Goal: Task Accomplishment & Management: Manage account settings

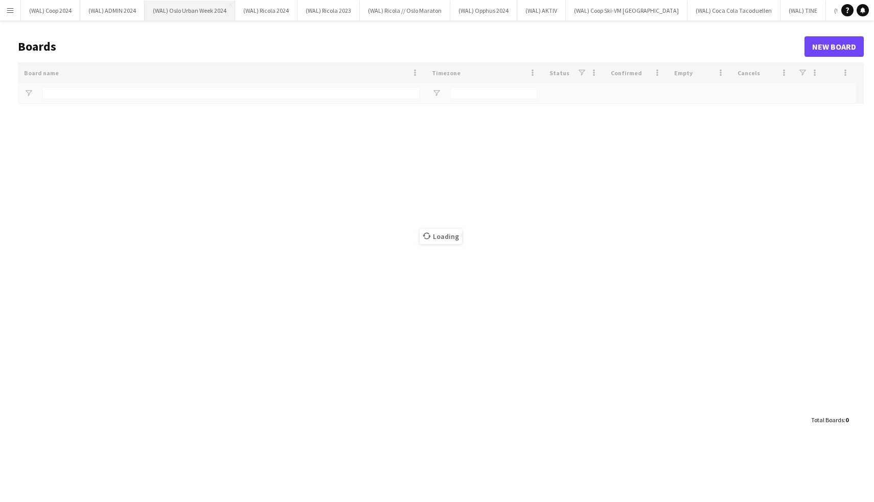
type input "****"
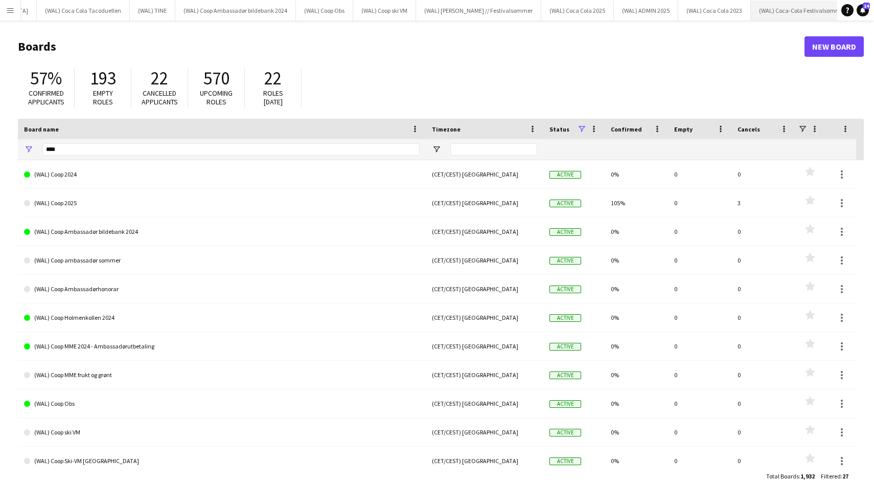
scroll to position [0, 683]
click at [823, 5] on button "(WAL) Coop 2025 Close" at bounding box center [852, 11] width 59 height 20
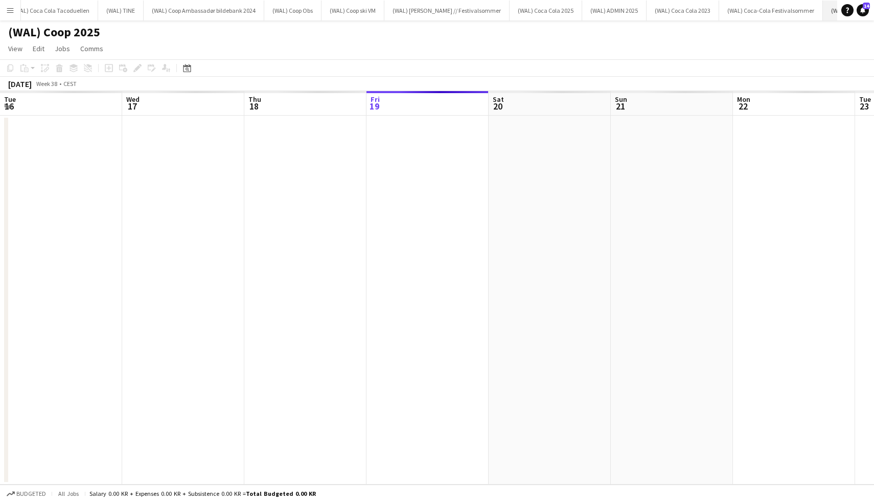
scroll to position [0, 244]
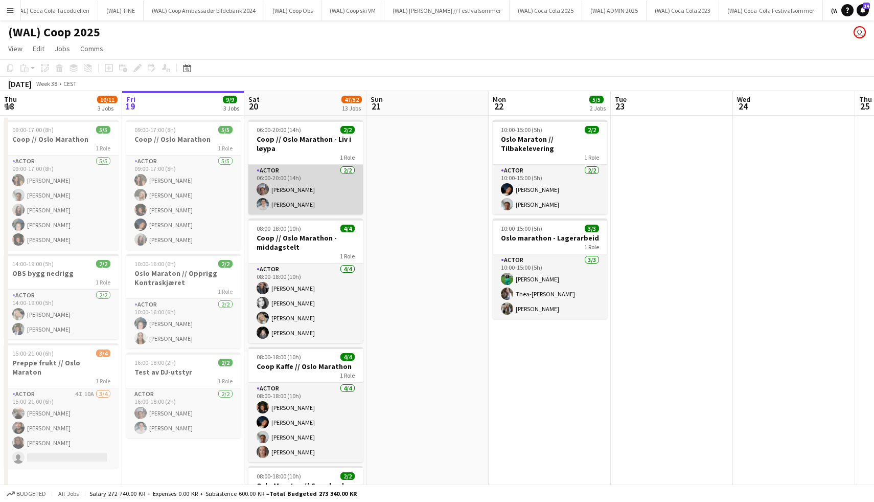
click at [303, 182] on app-card-role "Actor [DATE] 06:00-20:00 (14h) [PERSON_NAME] [PERSON_NAME]" at bounding box center [306, 190] width 115 height 50
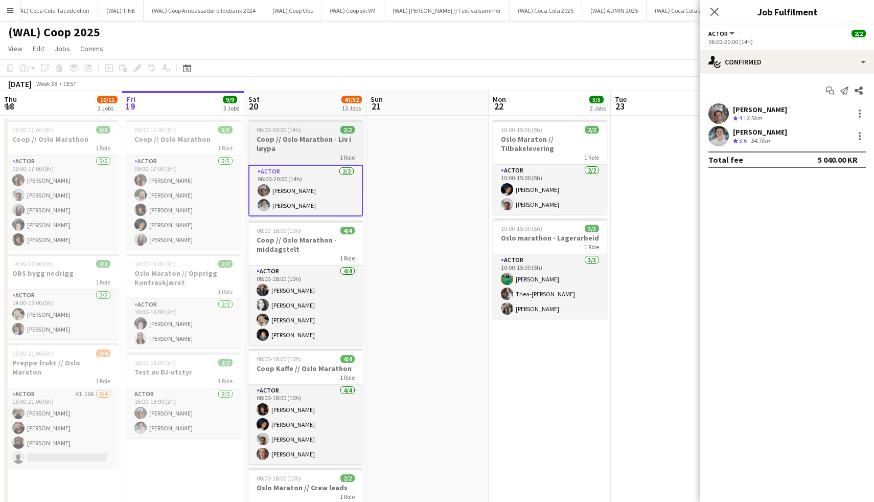
click at [294, 126] on span "06:00-20:00 (14h)" at bounding box center [279, 130] width 44 height 8
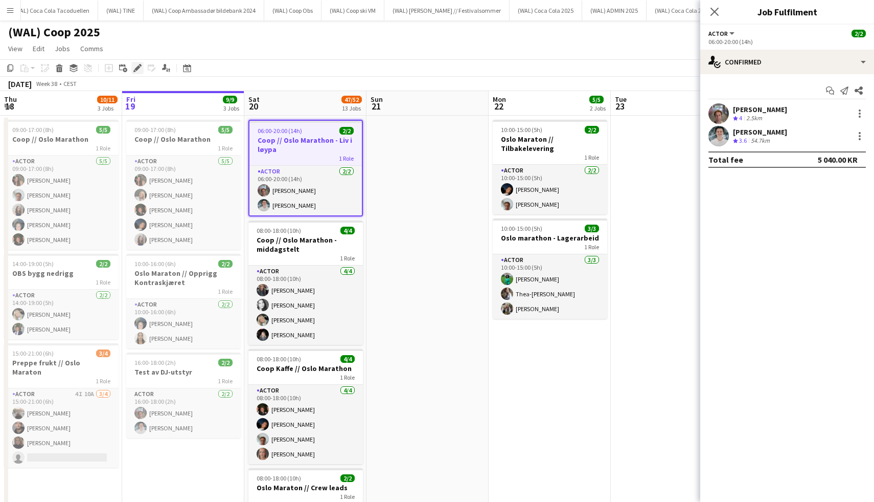
click at [141, 71] on icon "Edit" at bounding box center [137, 68] width 8 height 8
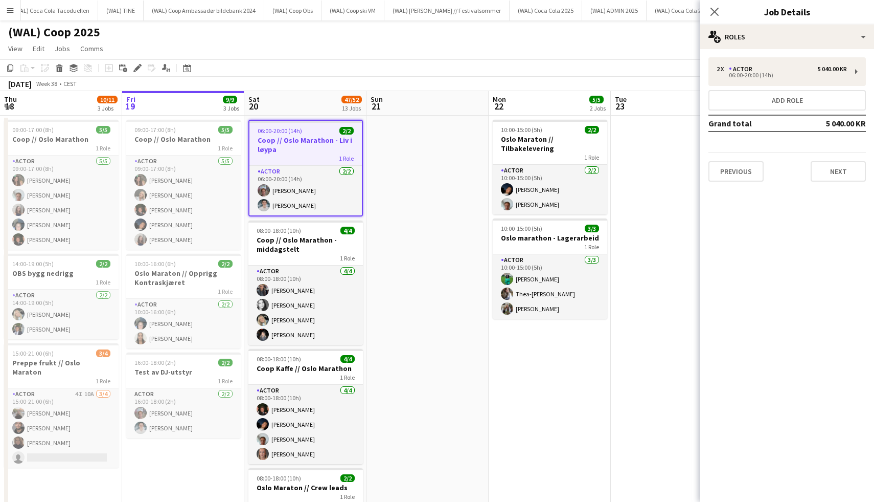
click at [741, 159] on div "Previous Next" at bounding box center [788, 166] width 158 height 29
click at [741, 165] on button "Previous" at bounding box center [736, 171] width 55 height 20
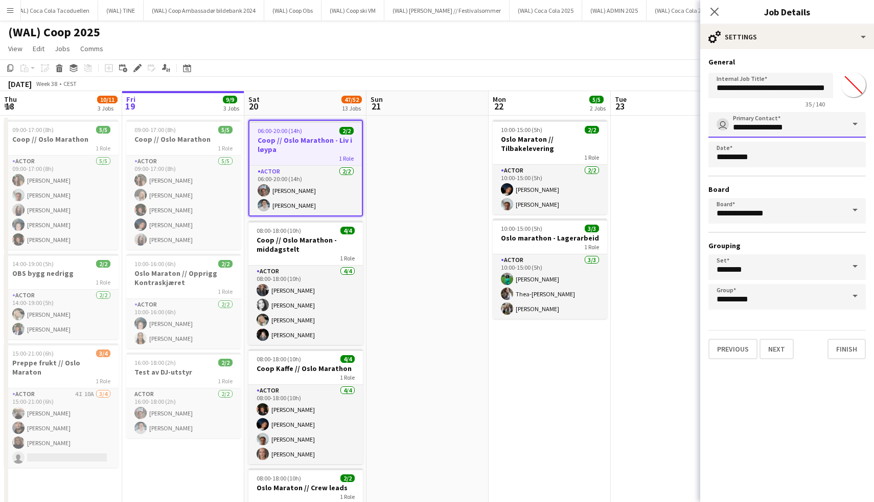
click at [779, 127] on input "**********" at bounding box center [788, 125] width 158 height 26
drag, startPoint x: 796, startPoint y: 127, endPoint x: 680, endPoint y: 129, distance: 115.6
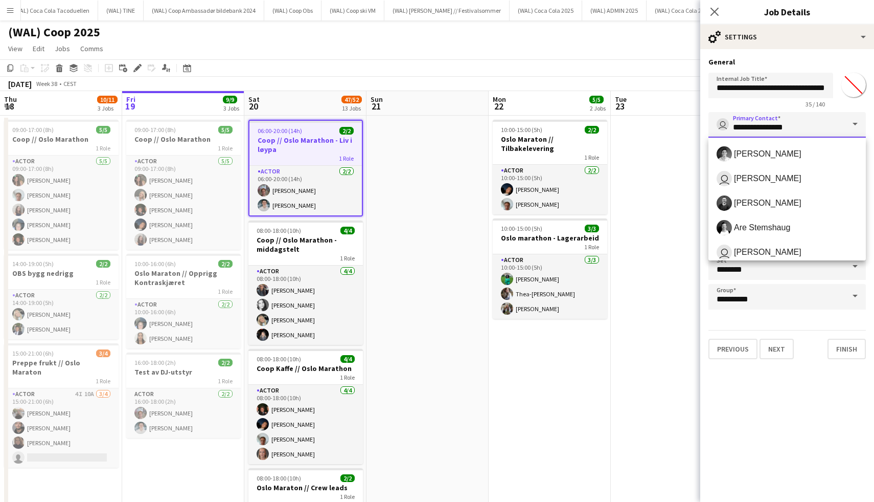
type input "*"
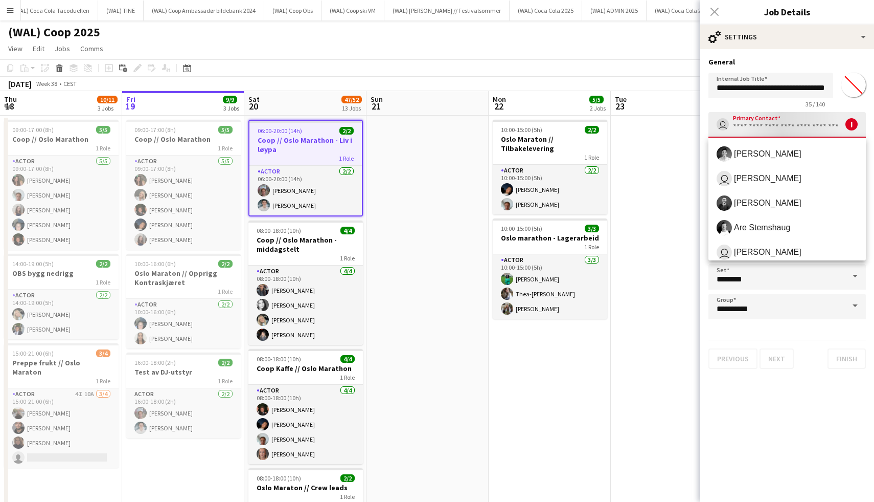
type input "*"
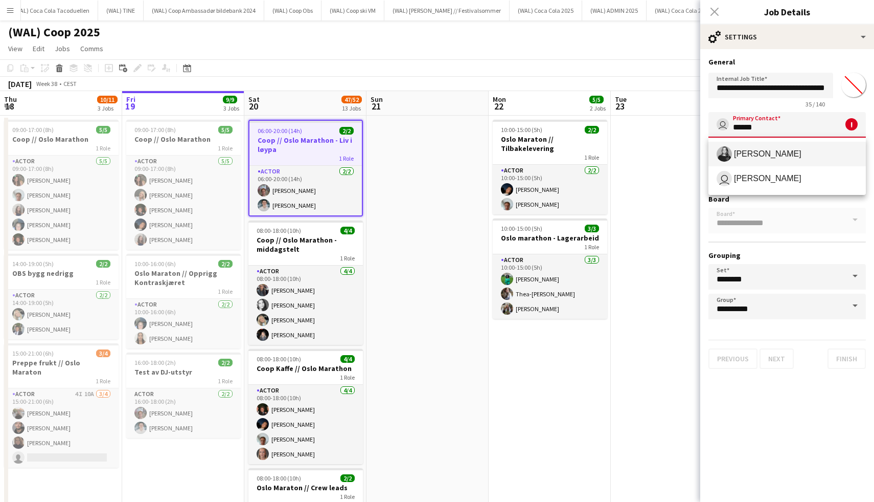
click at [741, 158] on span "[PERSON_NAME]" at bounding box center [768, 154] width 68 height 10
type input "**********"
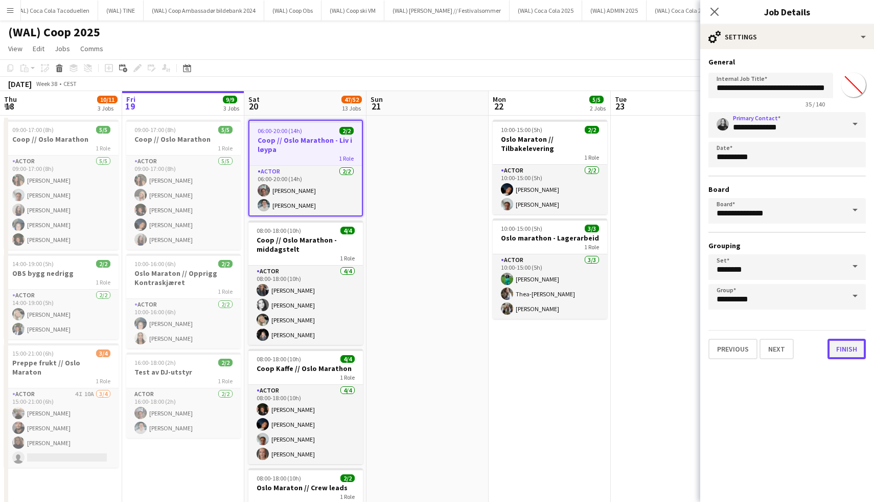
click at [854, 352] on button "Finish" at bounding box center [847, 349] width 38 height 20
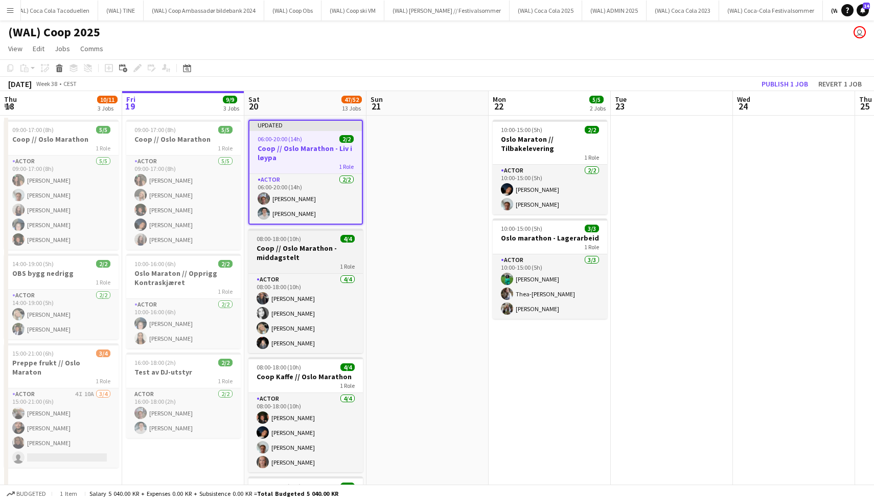
click at [294, 259] on h3 "Coop // Oslo Marathon - middagstelt" at bounding box center [306, 252] width 115 height 18
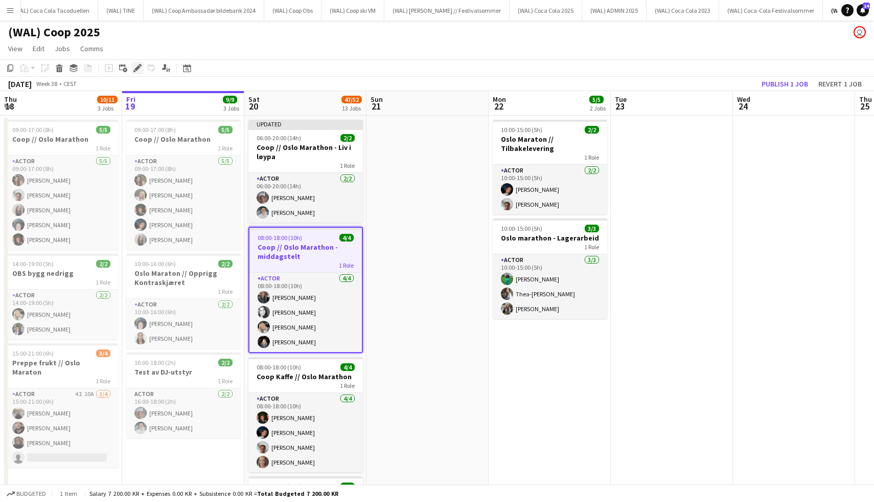
click at [133, 63] on div "Edit" at bounding box center [137, 68] width 12 height 12
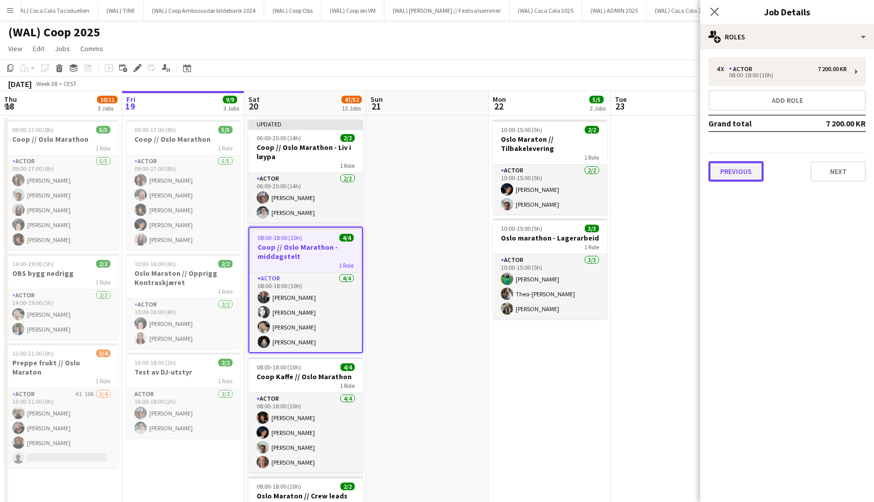
click at [726, 164] on button "Previous" at bounding box center [736, 171] width 55 height 20
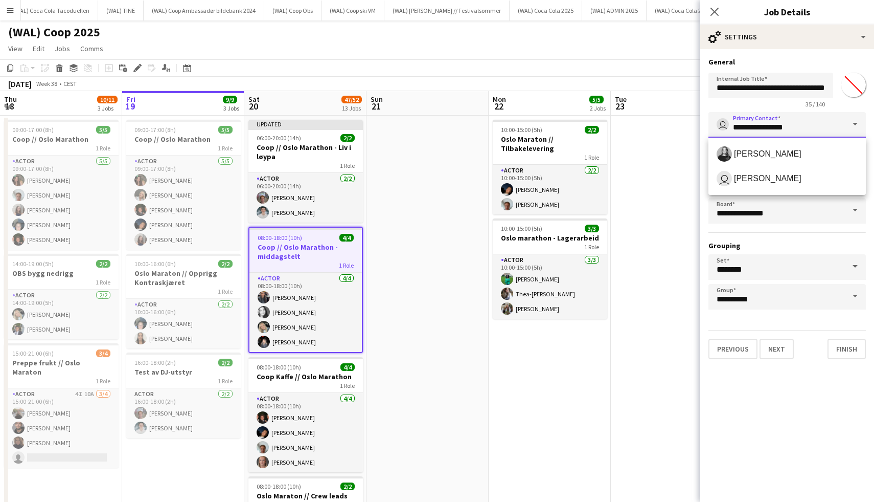
click at [804, 130] on input "**********" at bounding box center [788, 125] width 158 height 26
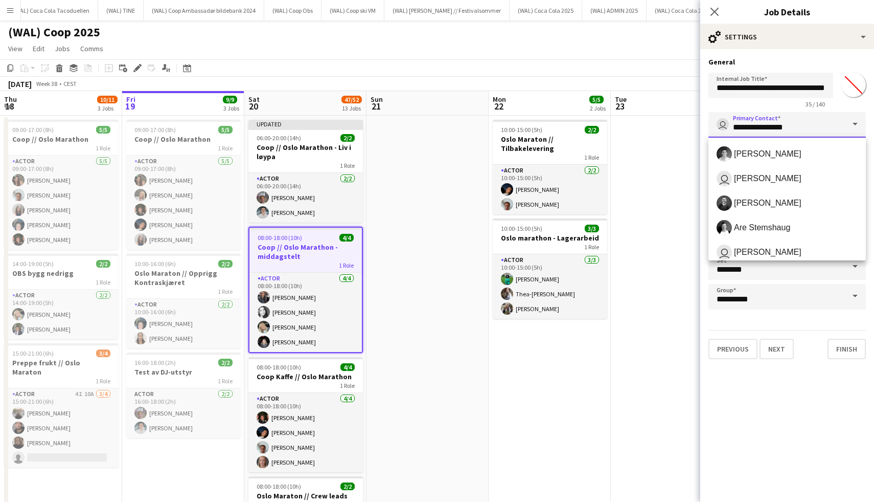
drag, startPoint x: 804, startPoint y: 130, endPoint x: 647, endPoint y: 129, distance: 157.0
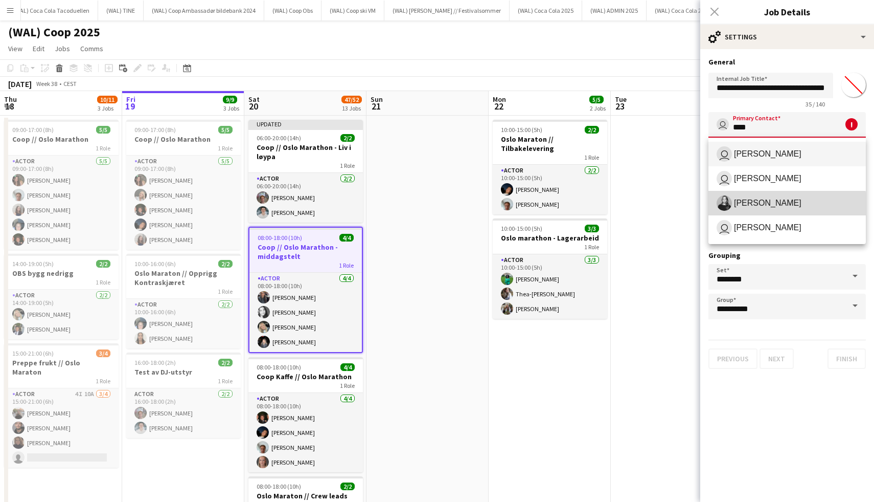
click at [748, 208] on span "[PERSON_NAME]" at bounding box center [787, 202] width 141 height 15
type input "**********"
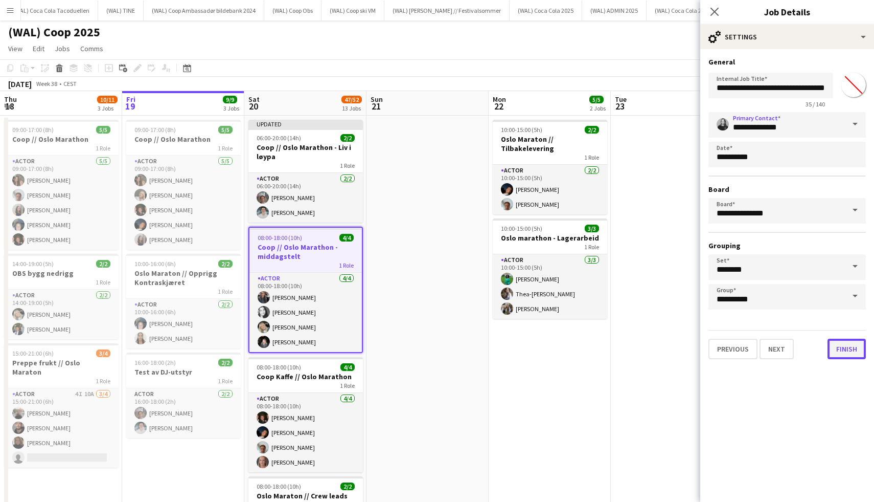
click at [851, 350] on button "Finish" at bounding box center [847, 349] width 38 height 20
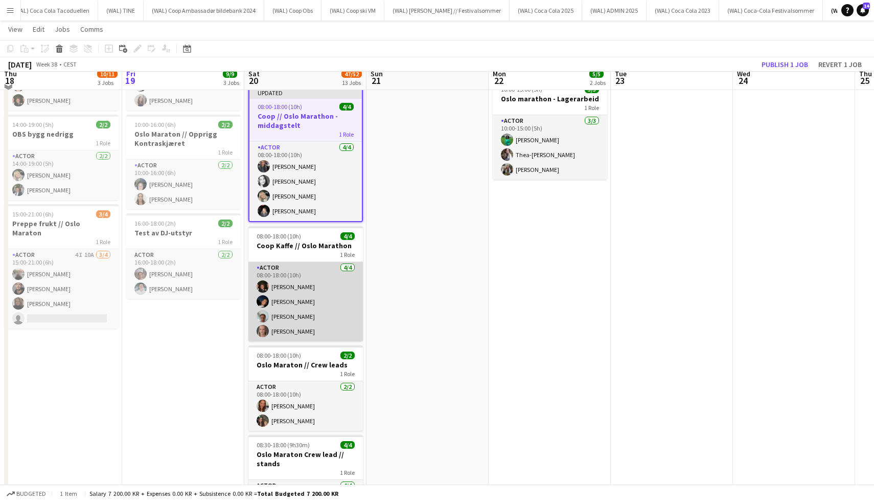
click at [310, 313] on app-card-role "Actor [DATE] 08:00-18:00 (10h) [PERSON_NAME] [PERSON_NAME]" at bounding box center [306, 301] width 115 height 79
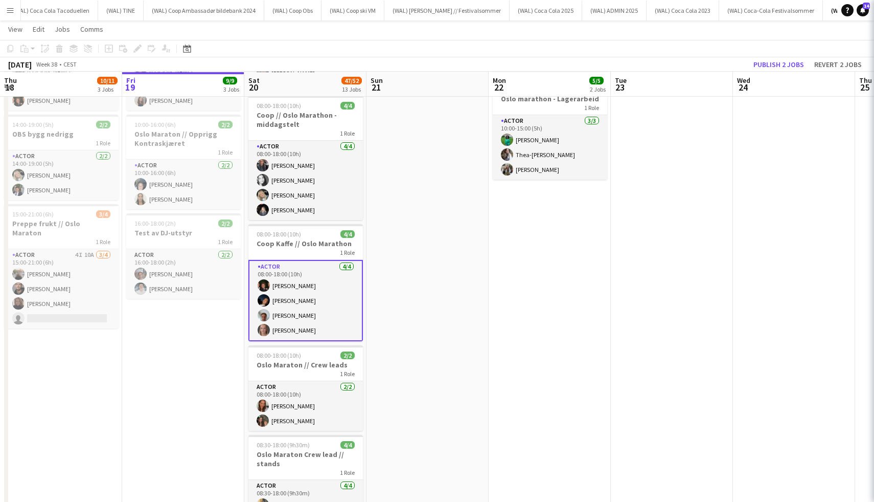
scroll to position [139, 0]
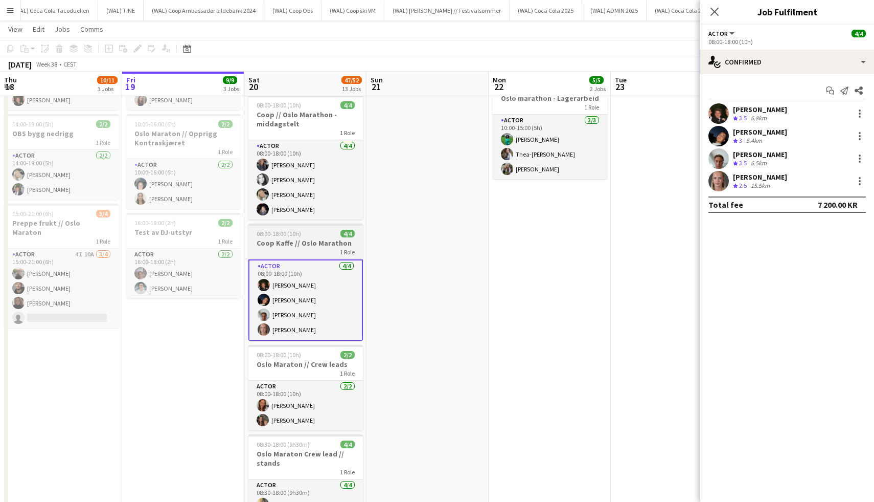
click at [298, 225] on div at bounding box center [306, 224] width 115 height 2
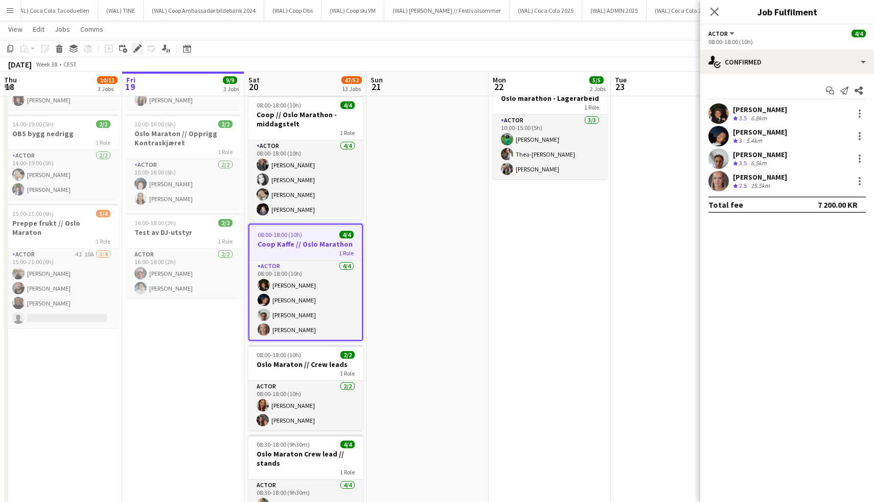
click at [134, 47] on icon "Edit" at bounding box center [137, 48] width 8 height 8
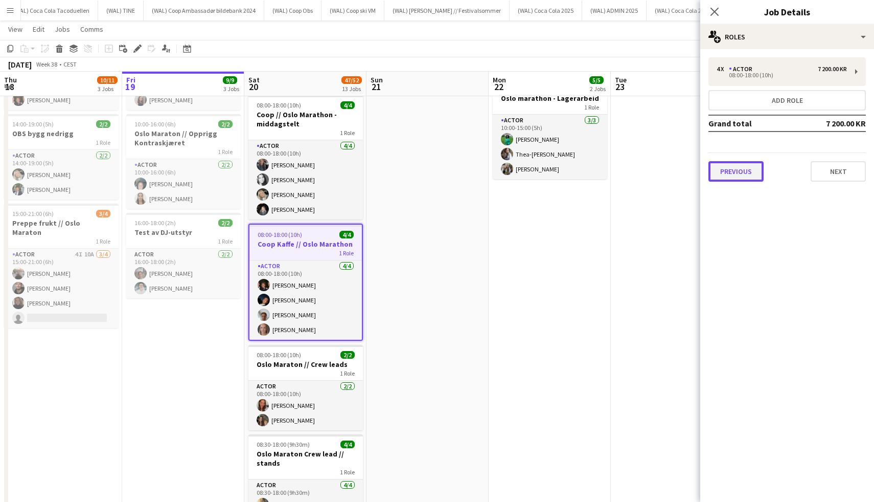
click at [733, 167] on button "Previous" at bounding box center [736, 171] width 55 height 20
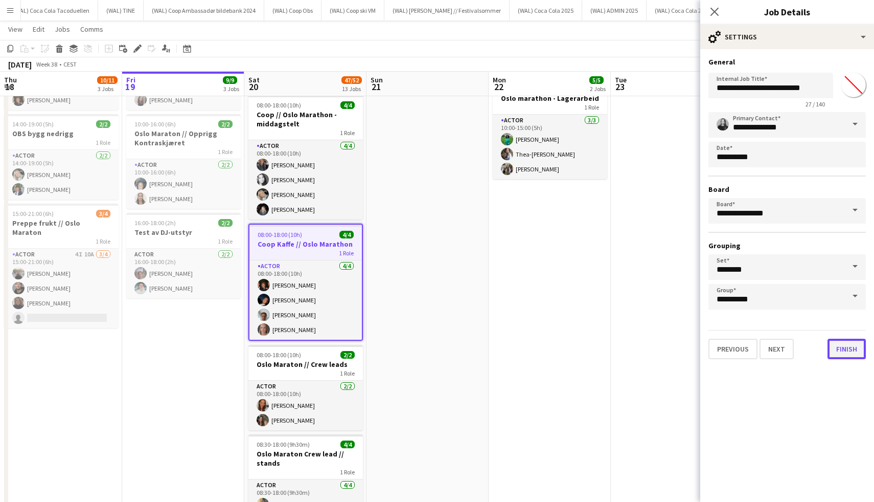
click at [859, 348] on button "Finish" at bounding box center [847, 349] width 38 height 20
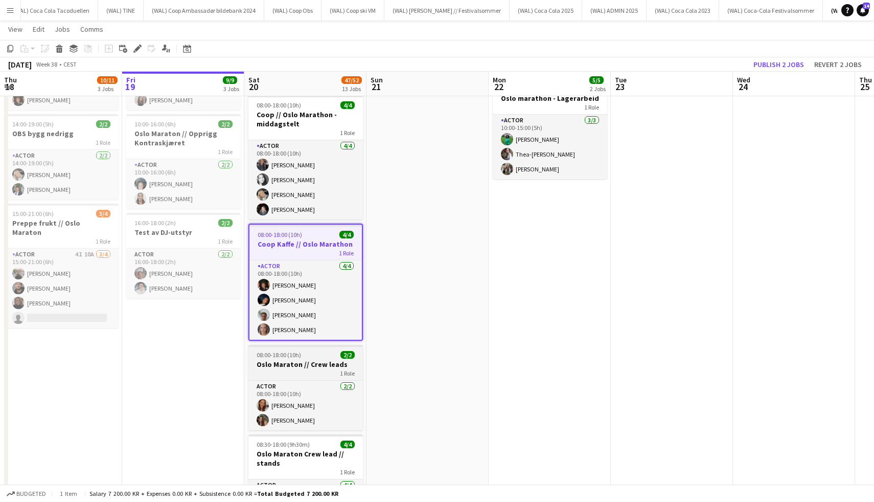
click at [294, 362] on h3 "Oslo Maraton // Crew leads" at bounding box center [306, 363] width 115 height 9
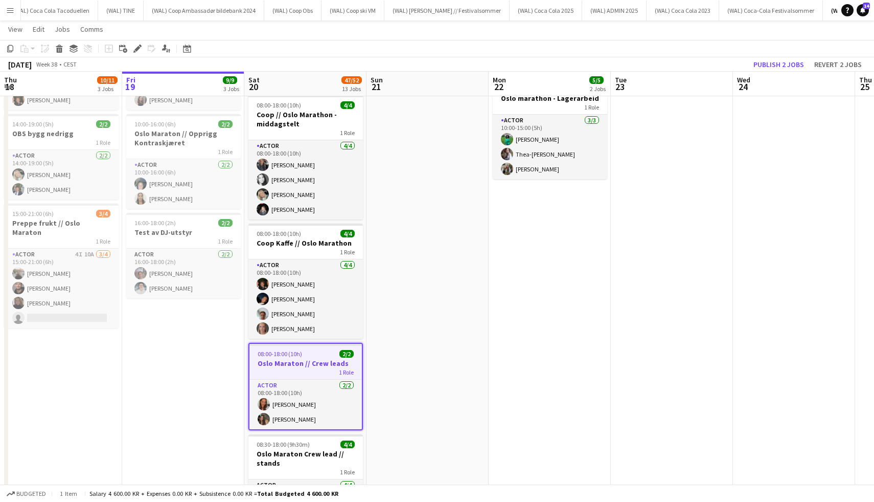
click at [142, 58] on div "[DATE] Week 38 • CEST Publish 2 jobs Revert 2 jobs" at bounding box center [437, 64] width 874 height 14
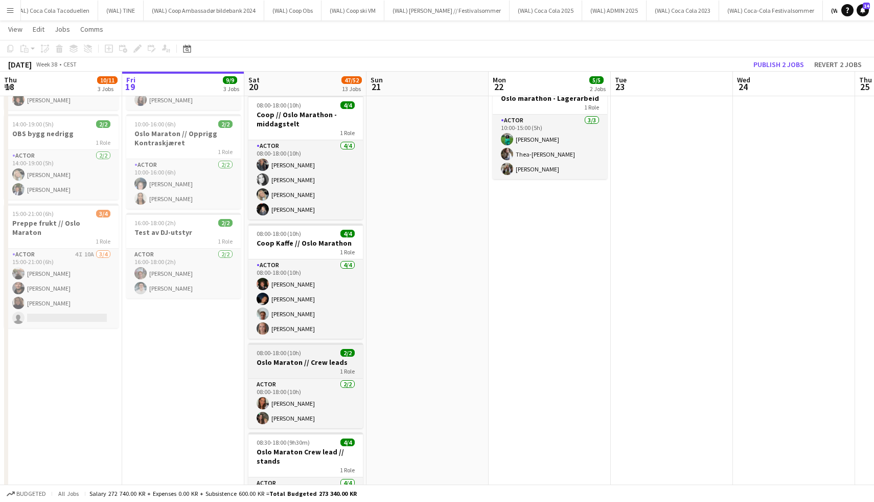
click at [313, 362] on h3 "Oslo Maraton // Crew leads" at bounding box center [306, 361] width 115 height 9
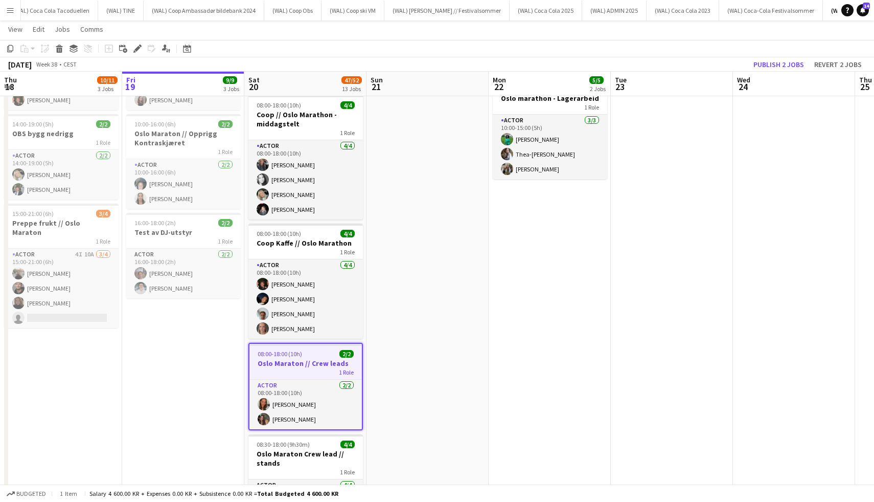
click at [145, 48] on div "Add job Add linked Job Edit Edit linked Job Applicants" at bounding box center [133, 48] width 78 height 12
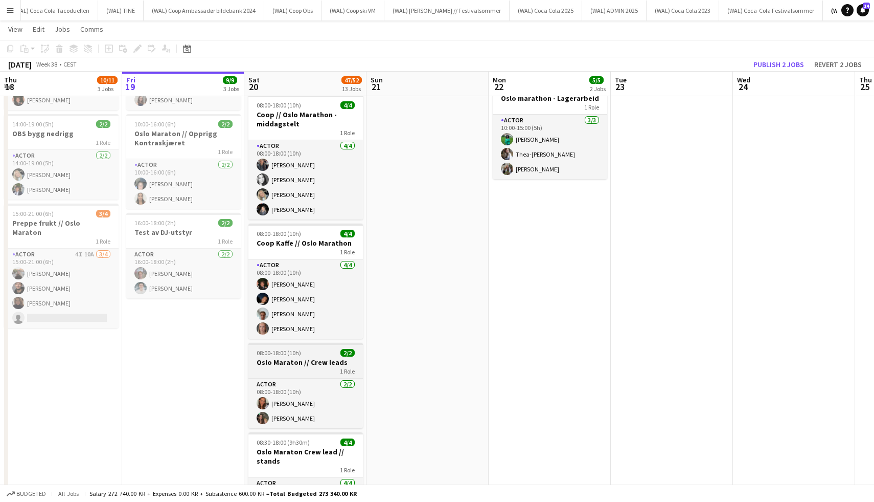
click at [267, 354] on span "08:00-18:00 (10h)" at bounding box center [279, 353] width 44 height 8
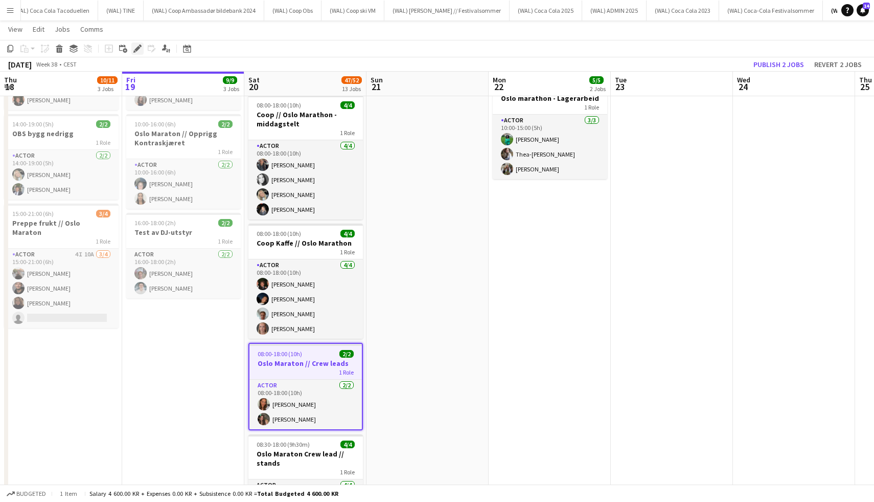
click at [137, 48] on icon at bounding box center [137, 49] width 6 height 6
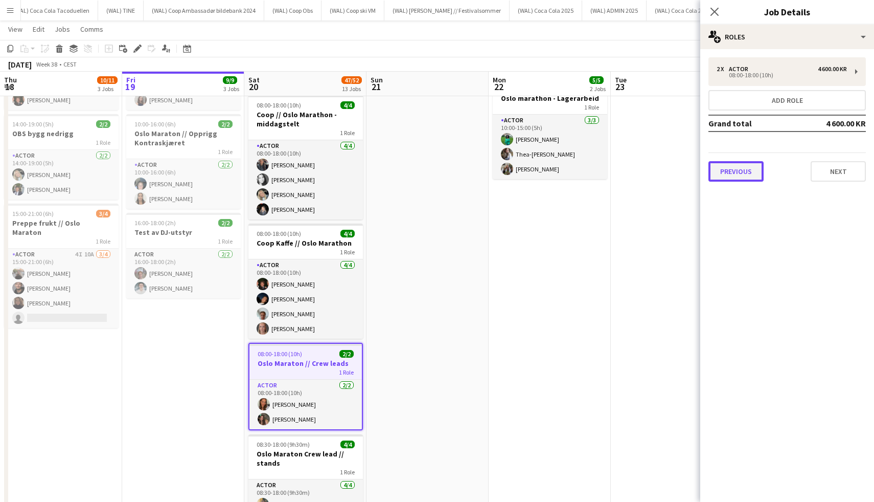
click at [733, 170] on button "Previous" at bounding box center [736, 171] width 55 height 20
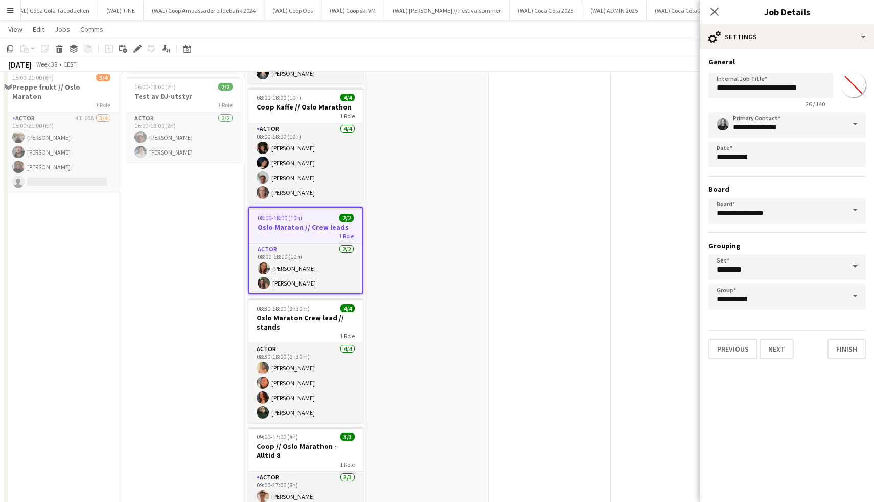
scroll to position [284, 0]
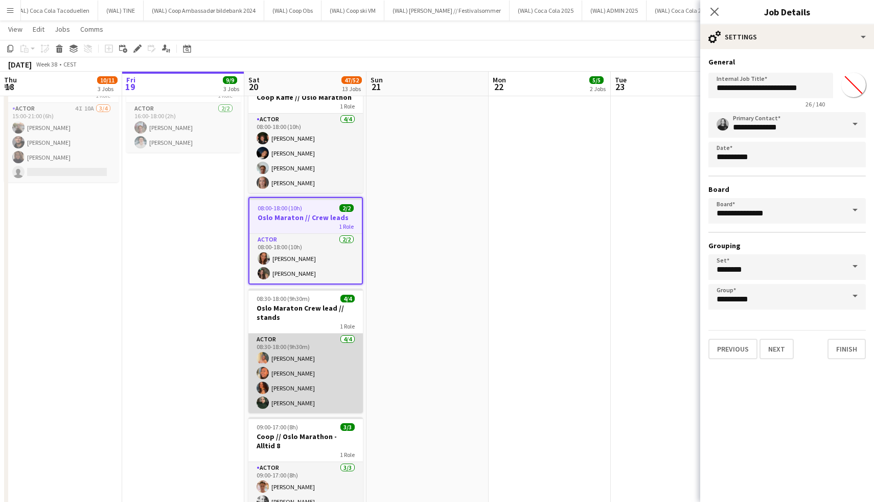
click at [320, 360] on app-card-role "Actor [DATE] 08:30-18:00 (9h30m) [PERSON_NAME] Booni [PERSON_NAME] [PERSON_NAME]" at bounding box center [306, 372] width 115 height 79
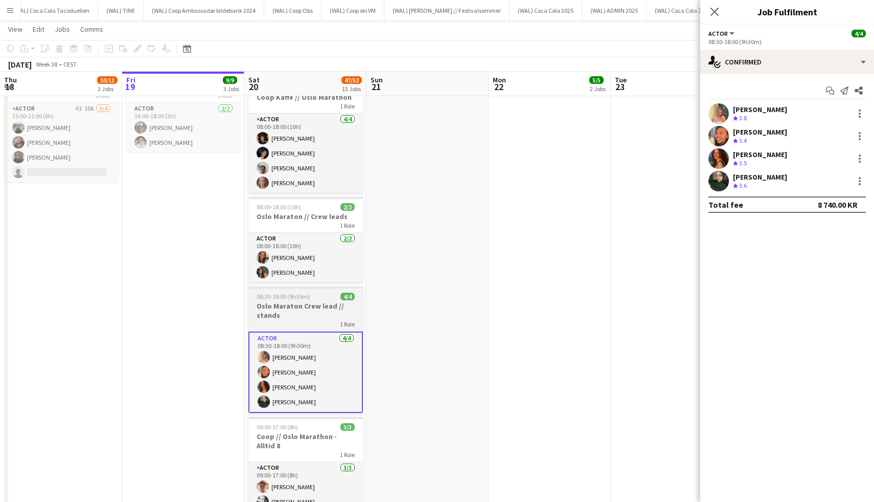
click at [311, 323] on div "1 Role" at bounding box center [306, 324] width 115 height 8
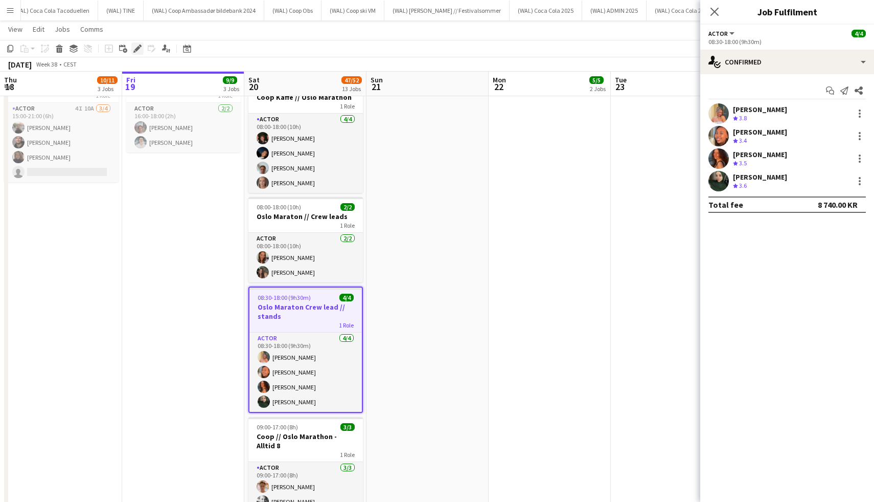
click at [140, 52] on icon "Edit" at bounding box center [137, 48] width 8 height 8
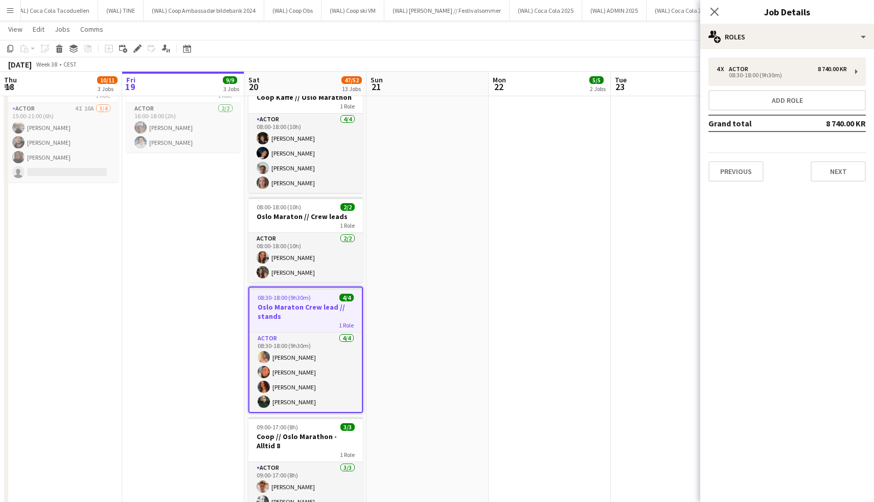
click at [733, 186] on div "4 x Actor 8 740.00 KR 08:30-18:00 (9h30m) Add role Grand total 8 740.00 KR Prev…" at bounding box center [788, 119] width 174 height 141
click at [732, 178] on button "Previous" at bounding box center [736, 171] width 55 height 20
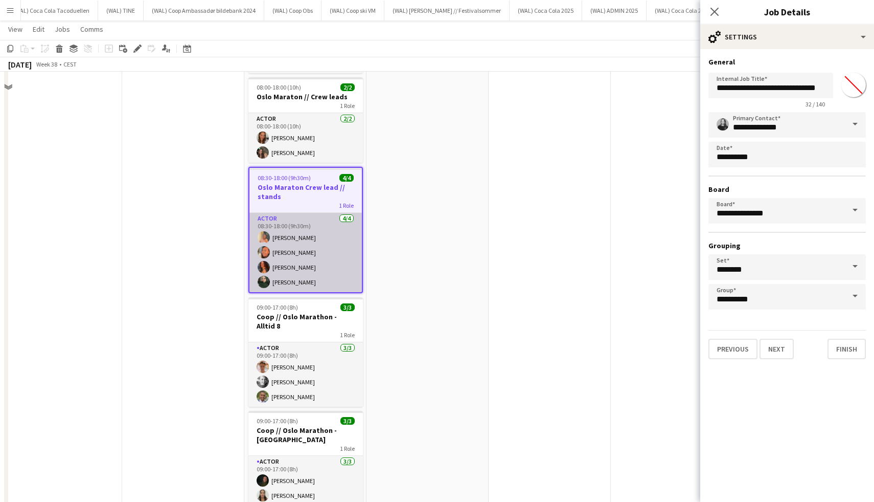
scroll to position [412, 0]
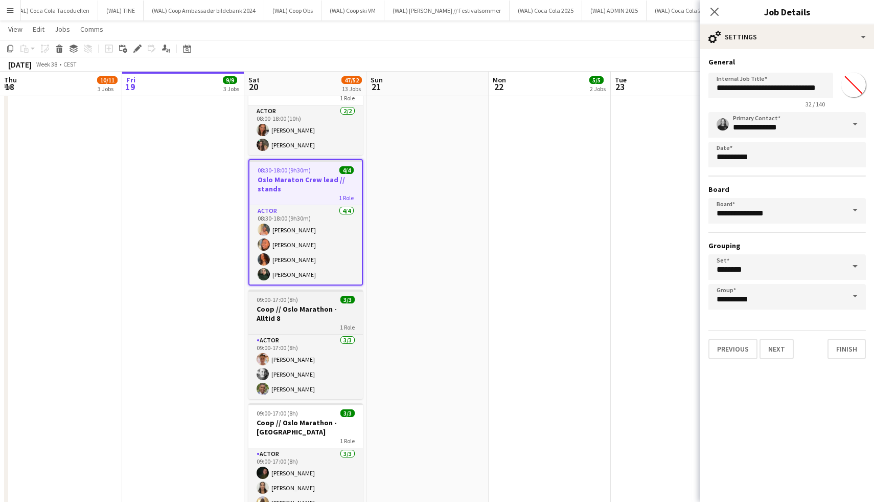
click at [293, 301] on span "09:00-17:00 (8h)" at bounding box center [277, 300] width 41 height 8
type input "**********"
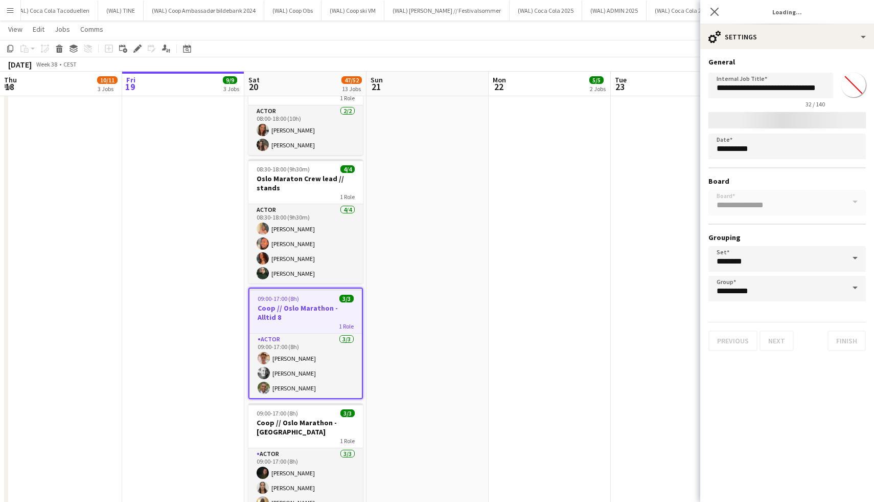
type input "*******"
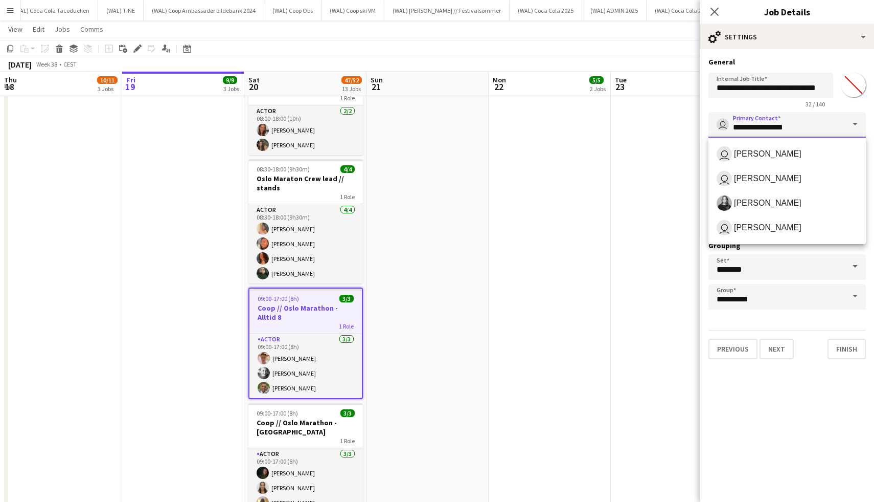
drag, startPoint x: 800, startPoint y: 129, endPoint x: 676, endPoint y: 127, distance: 123.8
click at [678, 128] on body "Menu Boards Boards Boards All jobs Status Workforce Workforce My Workforce Recr…" at bounding box center [437, 441] width 874 height 1707
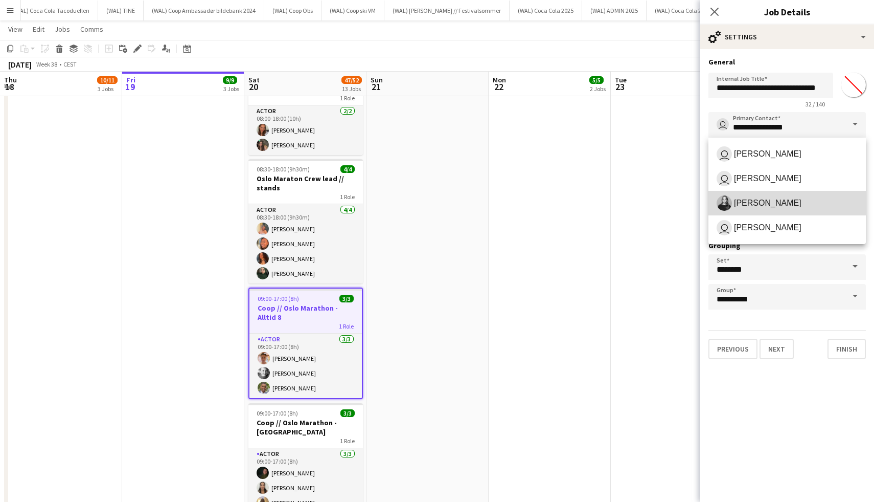
click at [740, 199] on span "[PERSON_NAME]" at bounding box center [768, 203] width 68 height 10
type input "**********"
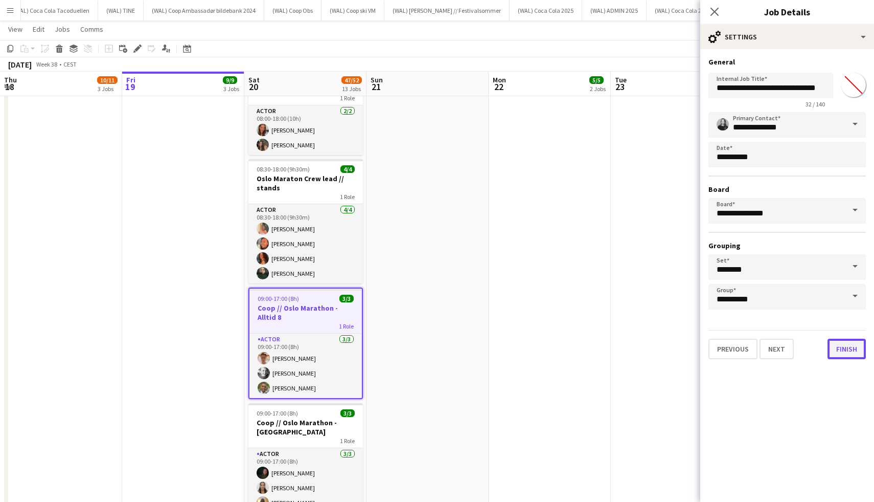
click at [837, 349] on button "Finish" at bounding box center [847, 349] width 38 height 20
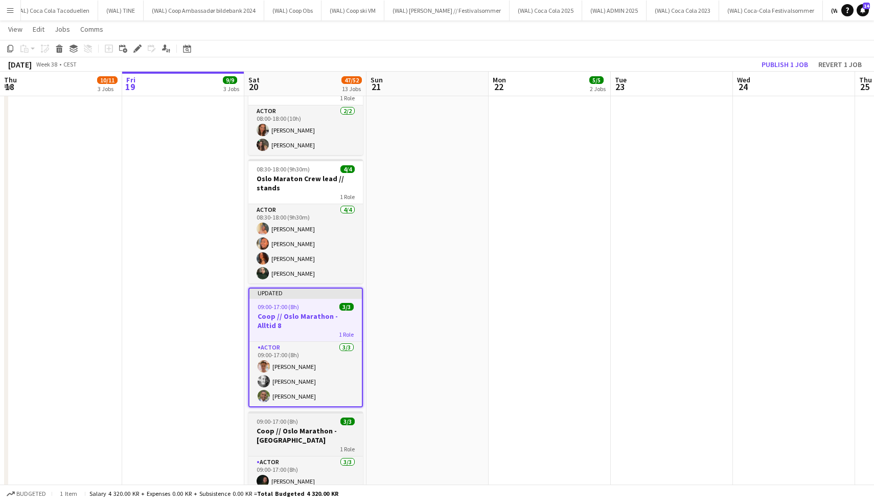
click at [314, 428] on h3 "Coop // Oslo Marathon - [GEOGRAPHIC_DATA]" at bounding box center [306, 435] width 115 height 18
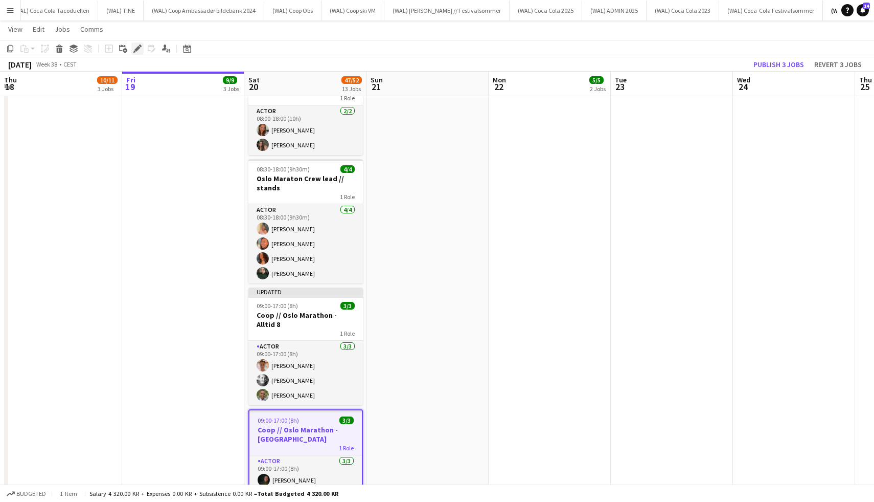
click at [138, 52] on icon "Edit" at bounding box center [137, 48] width 8 height 8
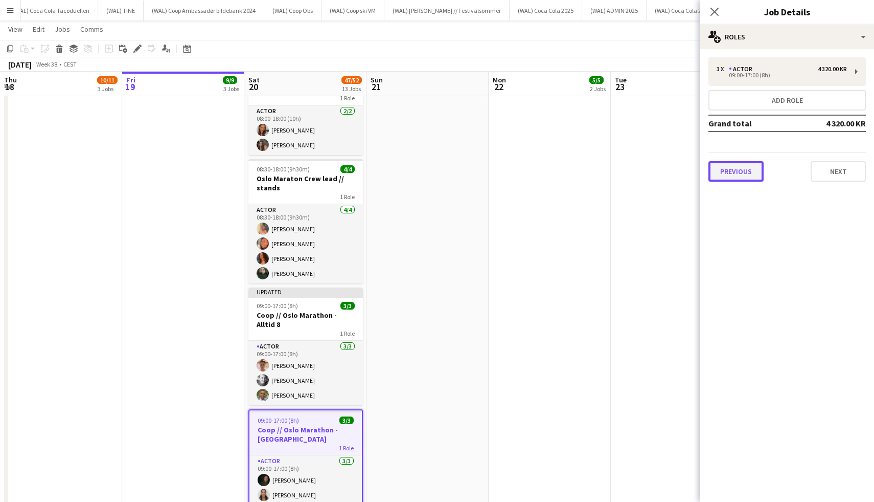
click at [721, 178] on button "Previous" at bounding box center [736, 171] width 55 height 20
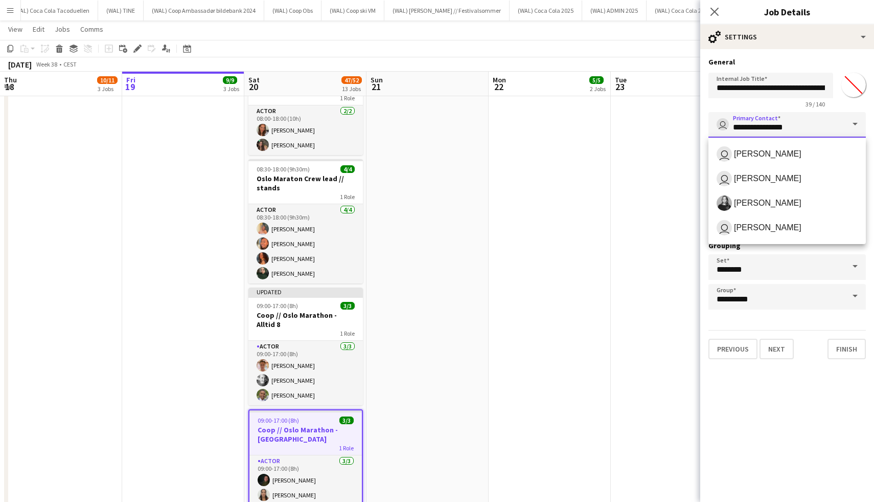
click at [799, 129] on input "**********" at bounding box center [788, 125] width 158 height 26
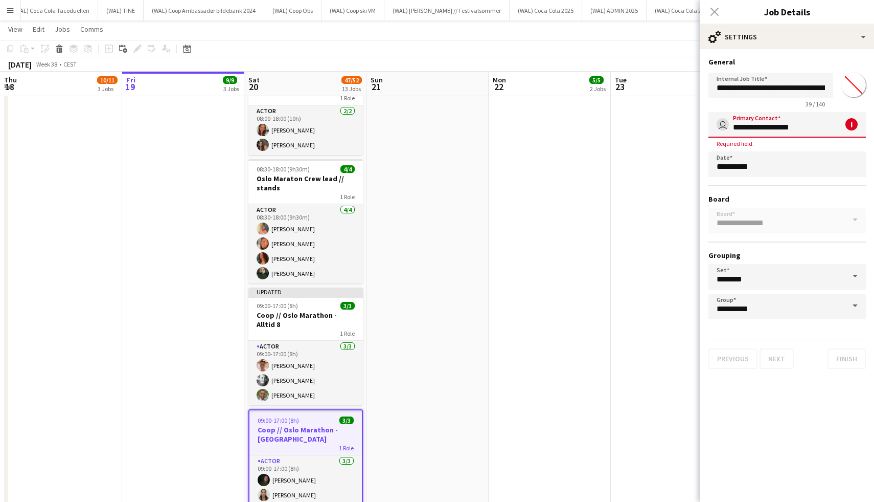
scroll to position [0, 0]
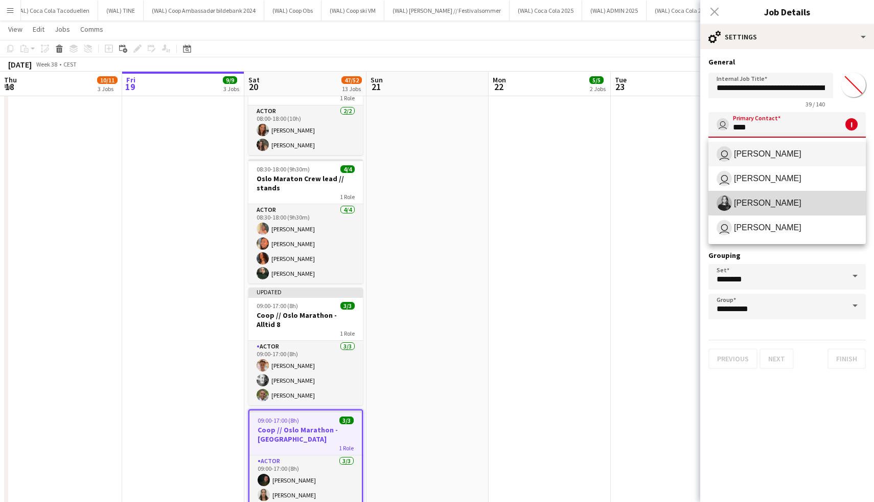
click at [784, 206] on span "[PERSON_NAME]" at bounding box center [768, 203] width 68 height 10
type input "**********"
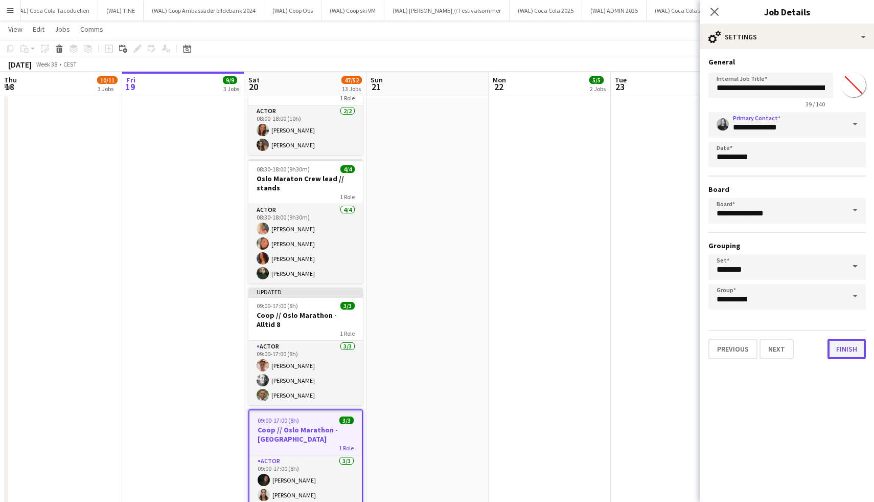
click at [838, 348] on button "Finish" at bounding box center [847, 349] width 38 height 20
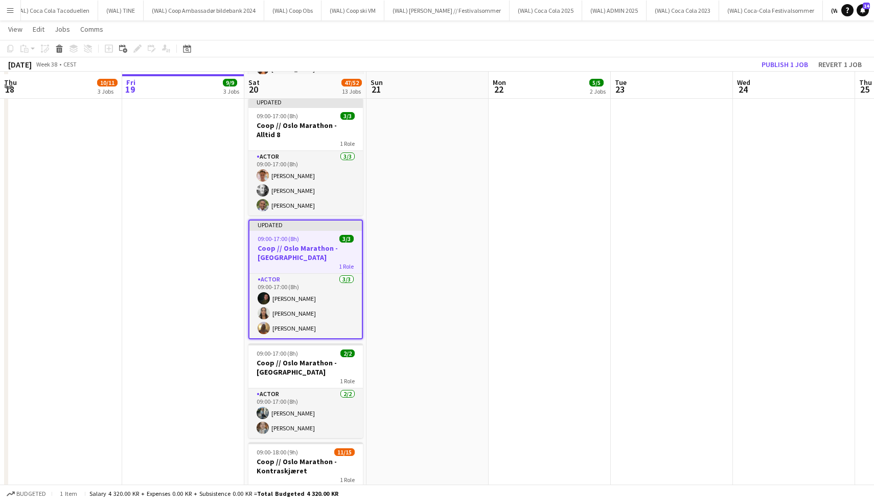
scroll to position [605, 0]
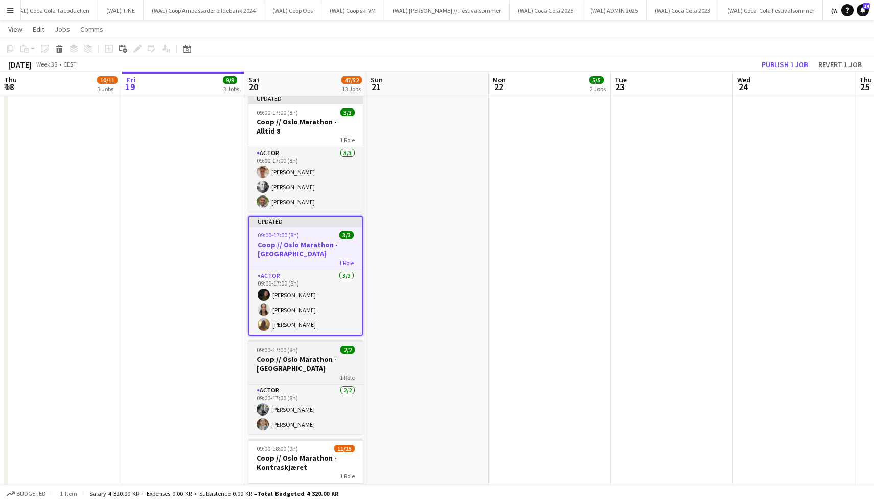
click at [301, 354] on h3 "Coop // Oslo Marathon - [GEOGRAPHIC_DATA]" at bounding box center [306, 363] width 115 height 18
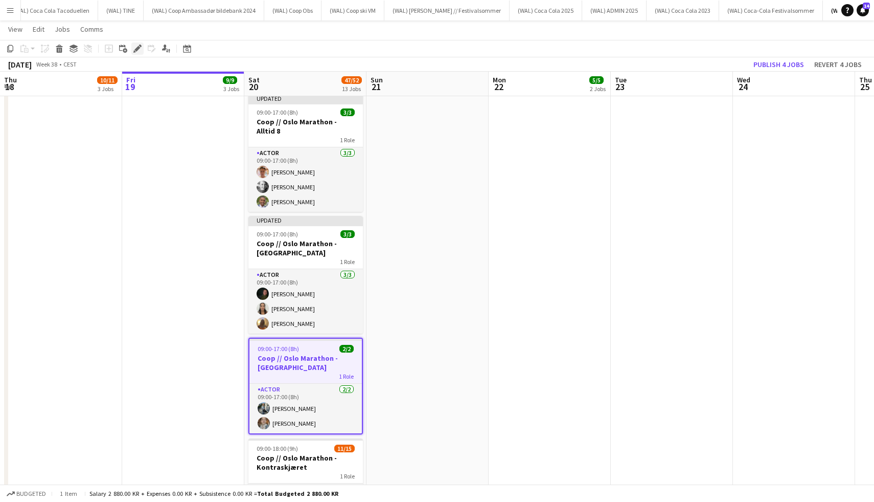
click at [140, 47] on icon "Edit" at bounding box center [137, 48] width 8 height 8
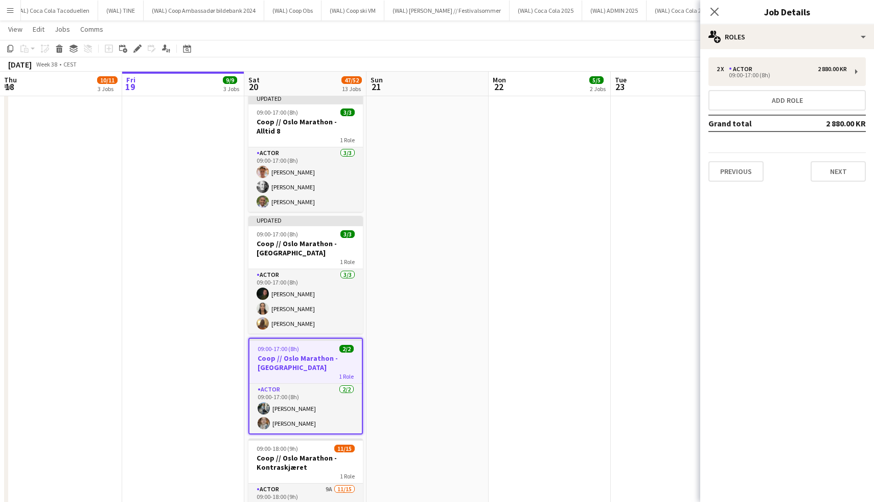
click at [733, 159] on div "Previous Next" at bounding box center [788, 166] width 158 height 29
click at [739, 181] on button "Previous" at bounding box center [736, 171] width 55 height 20
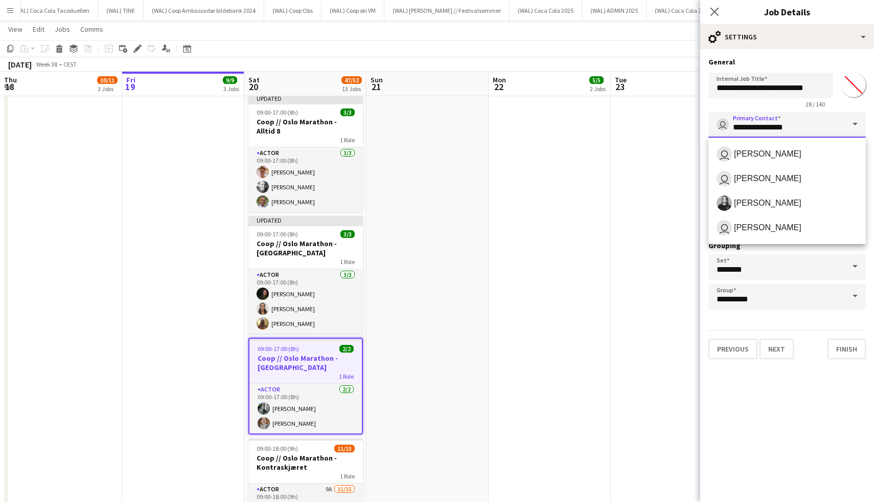
drag, startPoint x: 803, startPoint y: 126, endPoint x: 654, endPoint y: 128, distance: 149.3
click at [656, 128] on body "Menu Boards Boards Boards All jobs Status Workforce Workforce My Workforce Recr…" at bounding box center [437, 257] width 874 height 1724
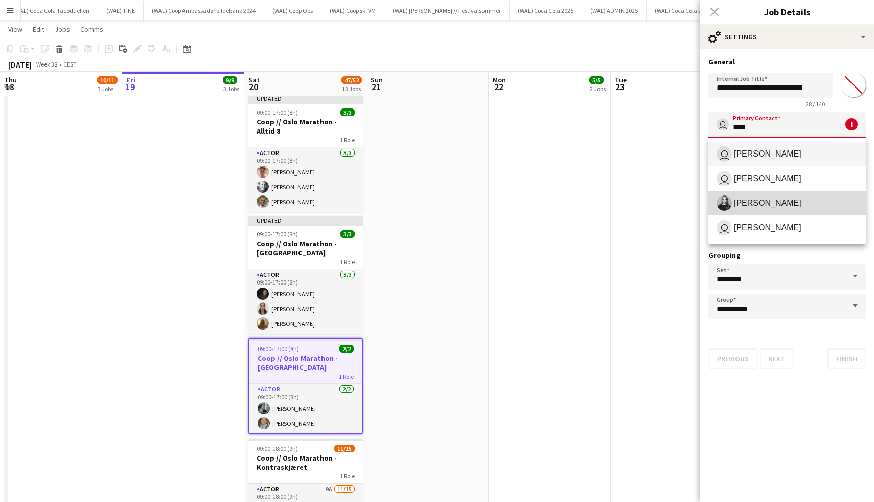
click at [746, 207] on span "[PERSON_NAME]" at bounding box center [768, 203] width 68 height 10
type input "**********"
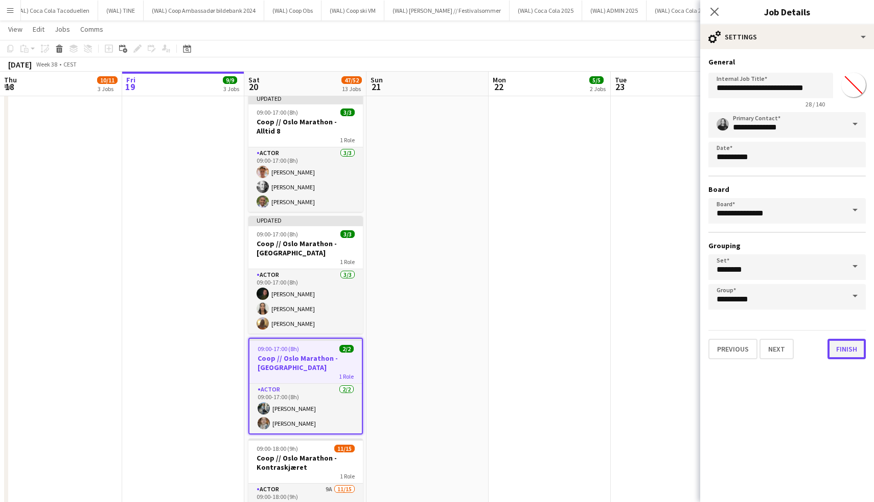
click at [861, 357] on button "Finish" at bounding box center [847, 349] width 38 height 20
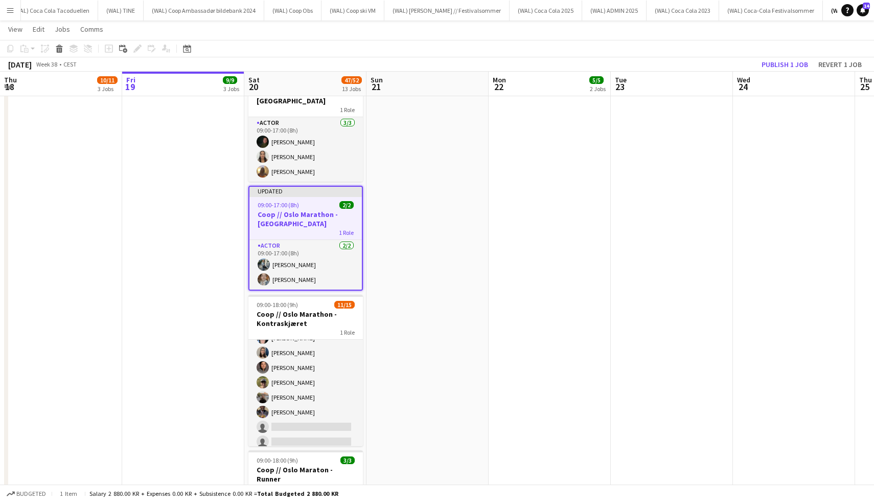
scroll to position [100, 0]
click at [277, 309] on h3 "Coop // Oslo Marathon -Kontraskjæret" at bounding box center [306, 318] width 115 height 18
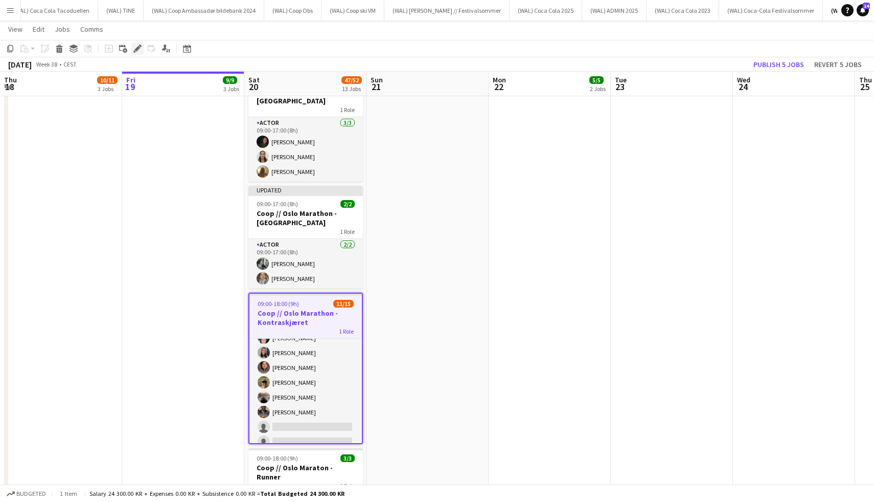
click at [136, 52] on icon "Edit" at bounding box center [137, 48] width 8 height 8
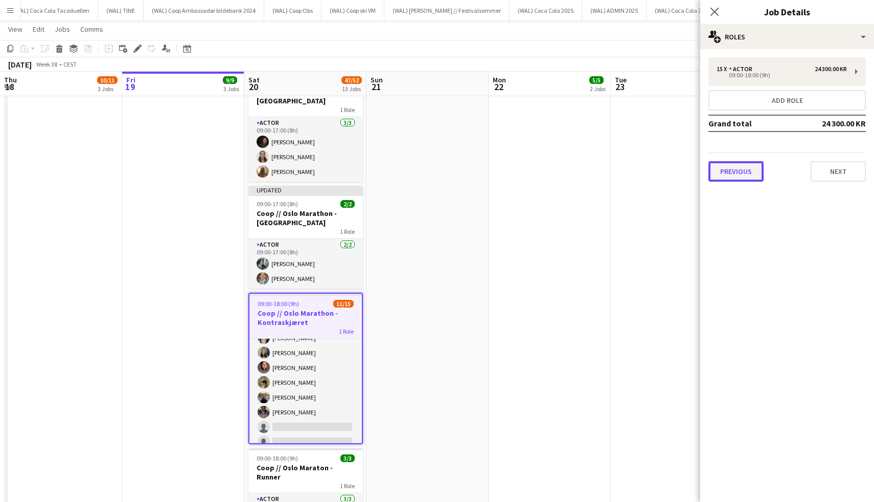
click at [748, 174] on button "Previous" at bounding box center [736, 171] width 55 height 20
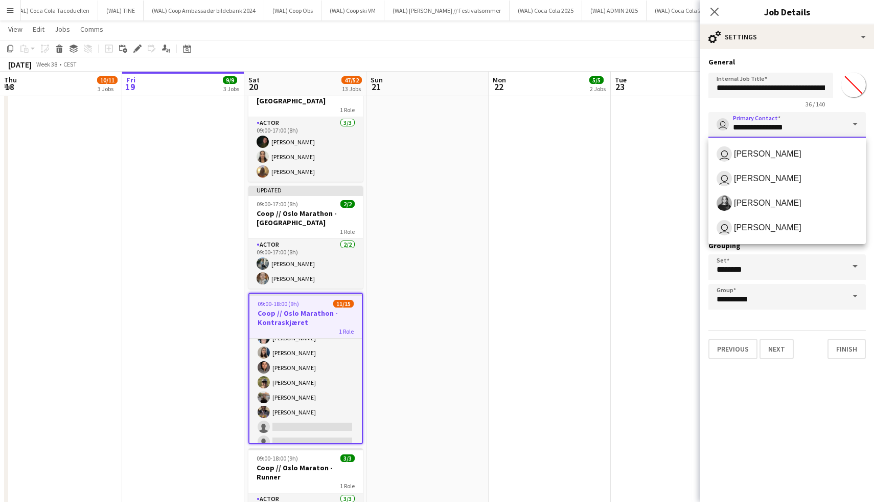
drag, startPoint x: 800, startPoint y: 132, endPoint x: 670, endPoint y: 126, distance: 130.0
click at [670, 126] on body "Menu Boards Boards Boards All jobs Status Workforce Workforce My Workforce Recr…" at bounding box center [437, 109] width 874 height 1732
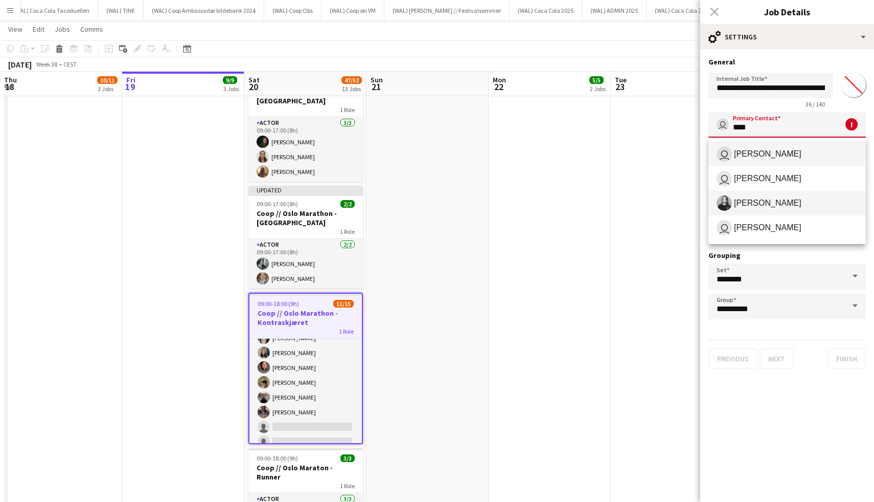
click at [761, 210] on span "[PERSON_NAME]" at bounding box center [787, 202] width 141 height 15
type input "**********"
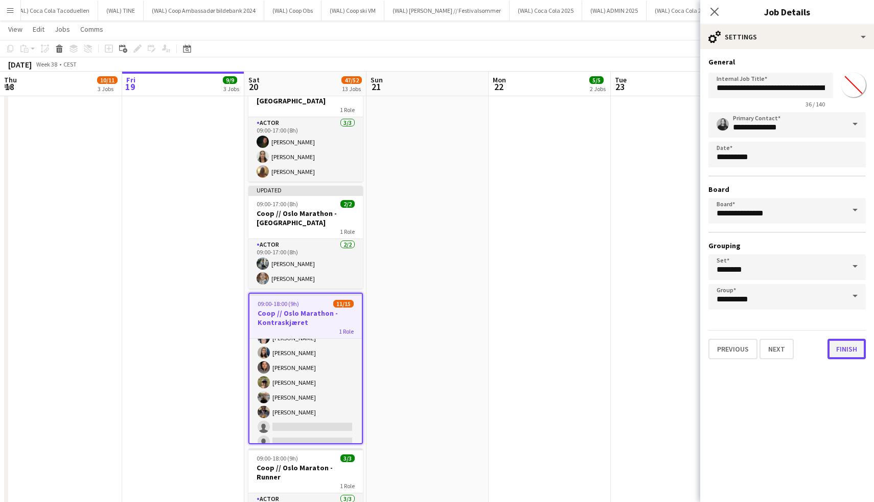
click at [844, 345] on button "Finish" at bounding box center [847, 349] width 38 height 20
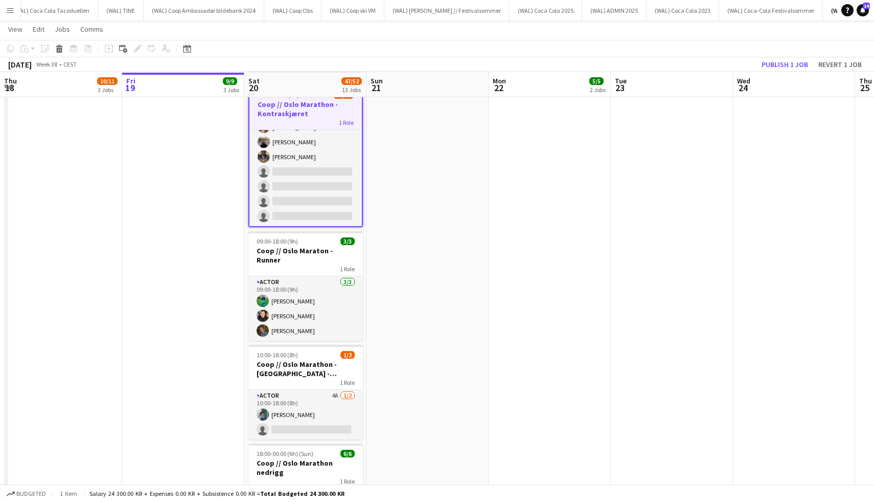
scroll to position [975, 0]
click at [288, 245] on h3 "Coop // Oslo Maraton - Runner" at bounding box center [306, 254] width 115 height 18
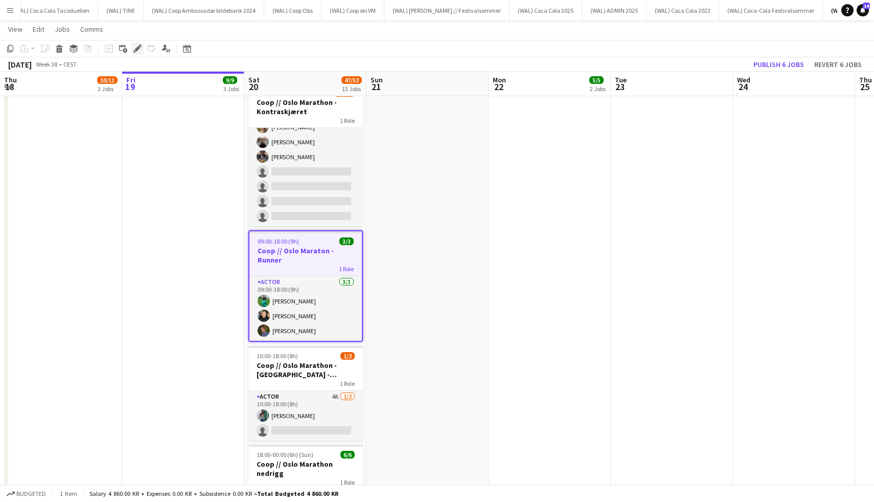
click at [138, 54] on div "Edit" at bounding box center [137, 48] width 12 height 12
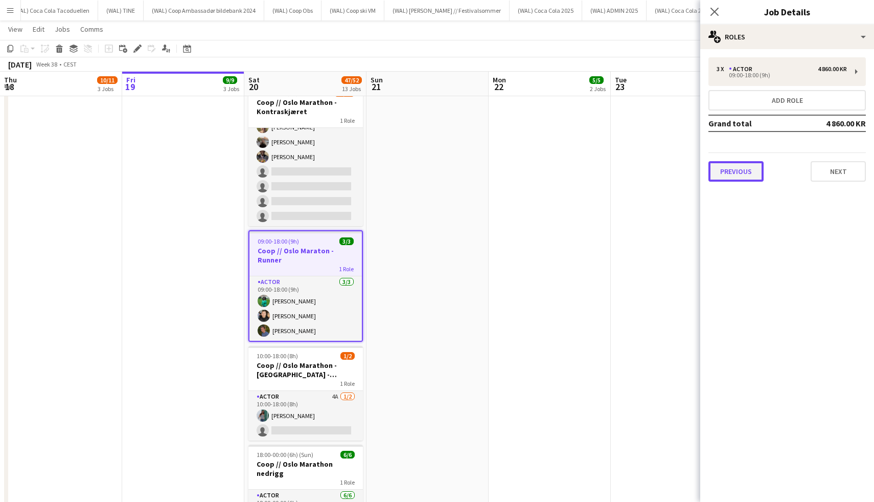
click at [737, 180] on button "Previous" at bounding box center [736, 171] width 55 height 20
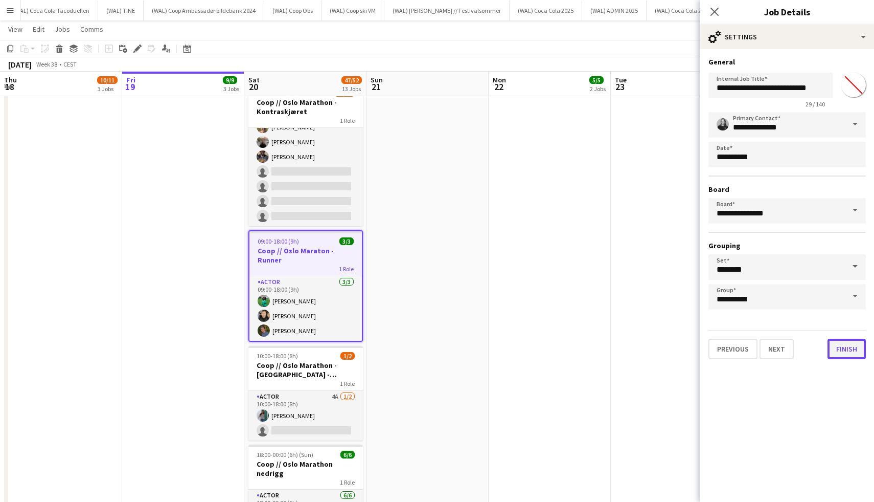
click at [838, 342] on button "Finish" at bounding box center [847, 349] width 38 height 20
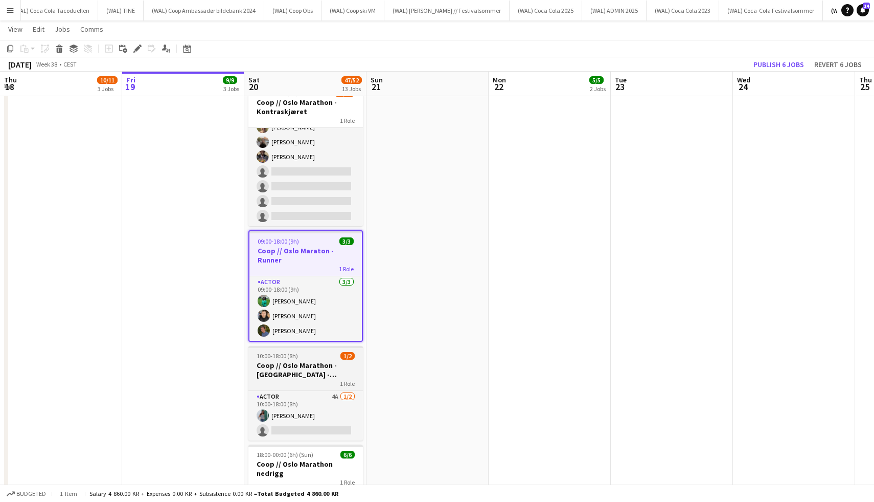
click at [321, 361] on h3 "Coop // Oslo Marathon - [GEOGRAPHIC_DATA] - Standby" at bounding box center [306, 370] width 115 height 18
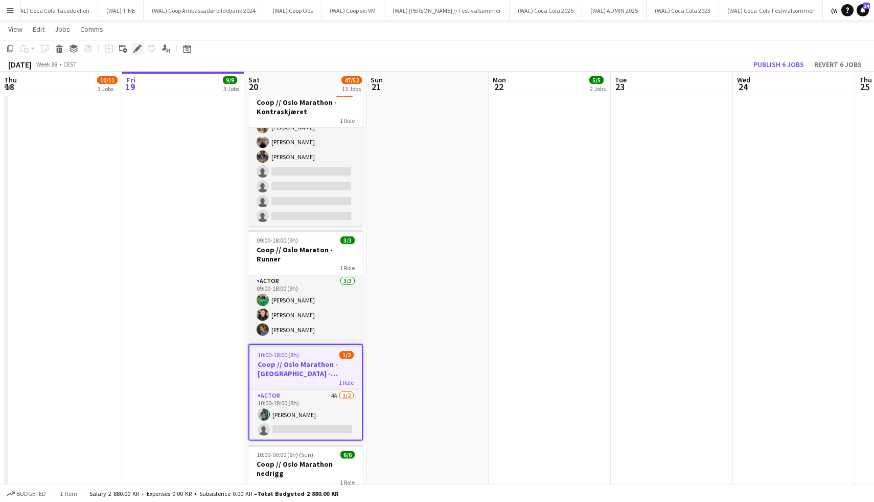
click at [136, 48] on icon "Edit" at bounding box center [137, 48] width 8 height 8
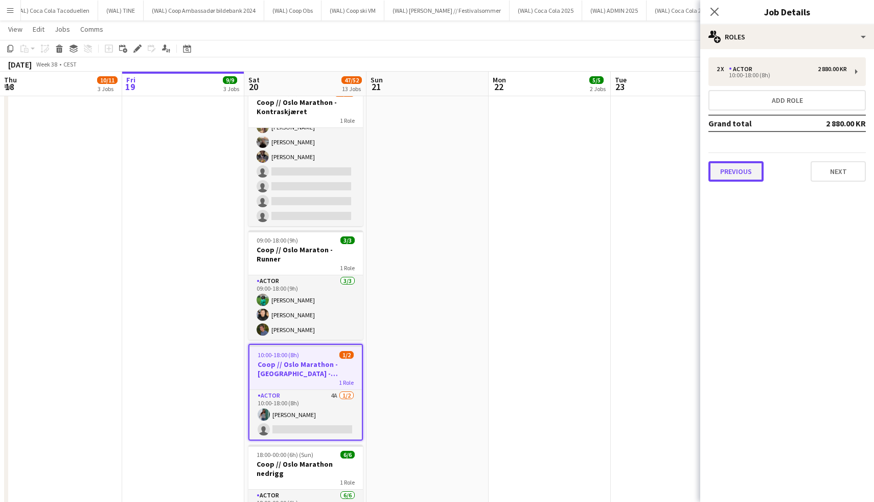
click at [745, 180] on button "Previous" at bounding box center [736, 171] width 55 height 20
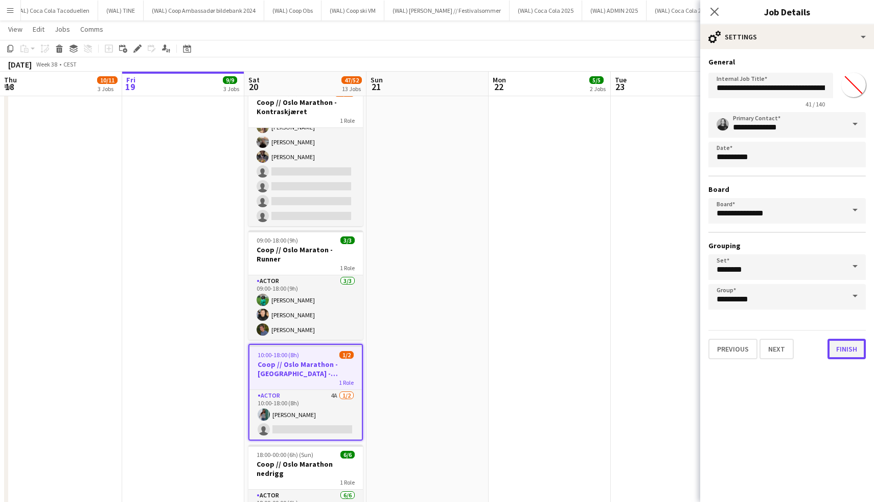
click at [828, 342] on button "Finish" at bounding box center [847, 349] width 38 height 20
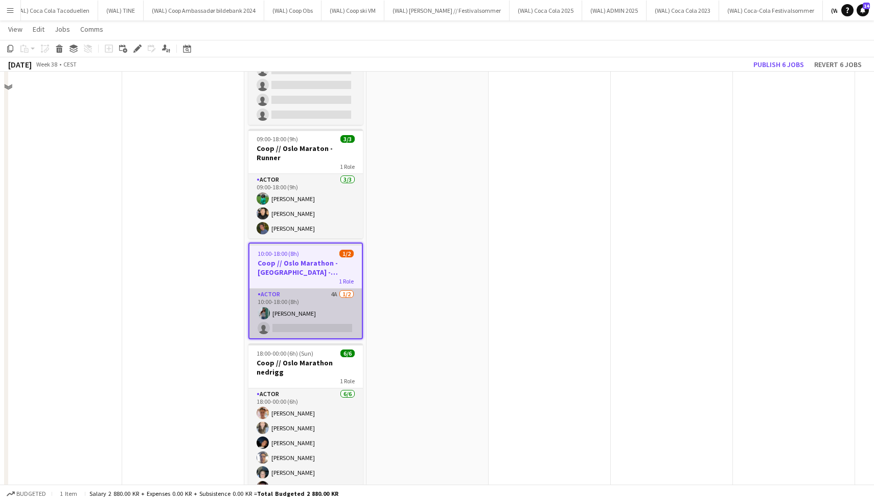
scroll to position [1124, 0]
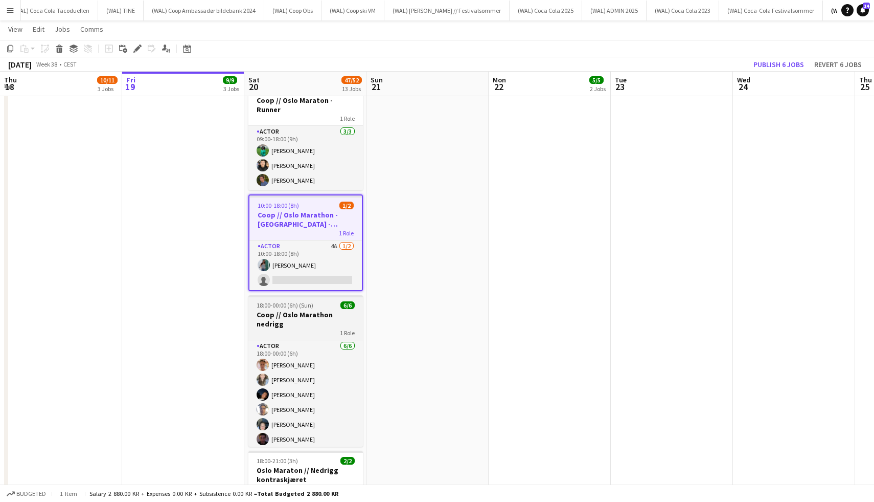
click at [290, 328] on div "1 Role" at bounding box center [306, 332] width 115 height 8
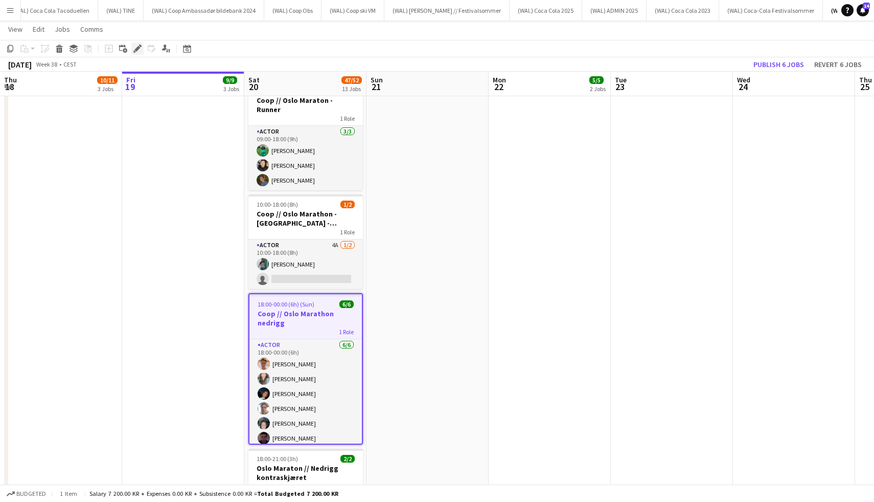
click at [133, 52] on icon at bounding box center [134, 51] width 3 height 3
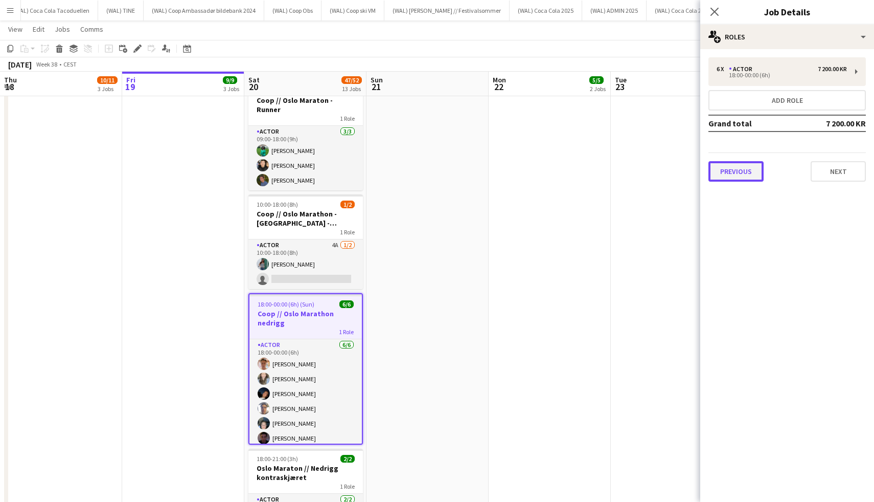
click at [746, 172] on button "Previous" at bounding box center [736, 171] width 55 height 20
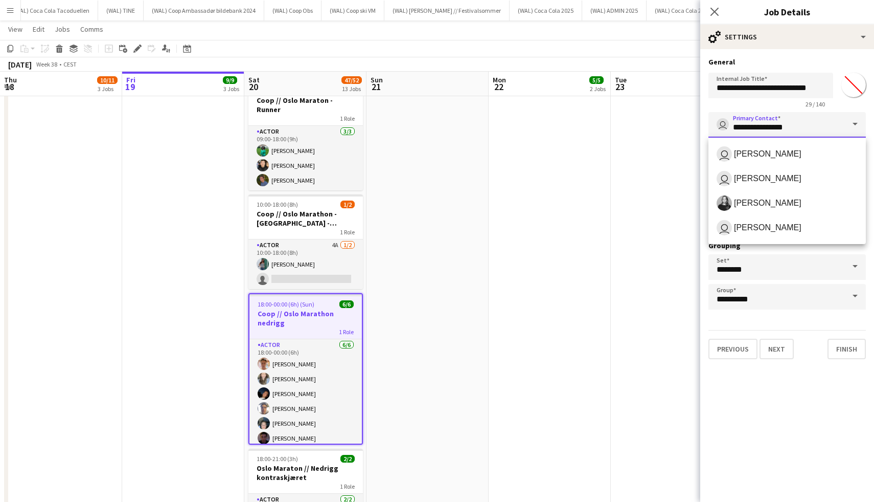
drag, startPoint x: 795, startPoint y: 136, endPoint x: 667, endPoint y: 134, distance: 127.9
click at [798, 208] on span "[PERSON_NAME]" at bounding box center [787, 202] width 141 height 15
type input "**********"
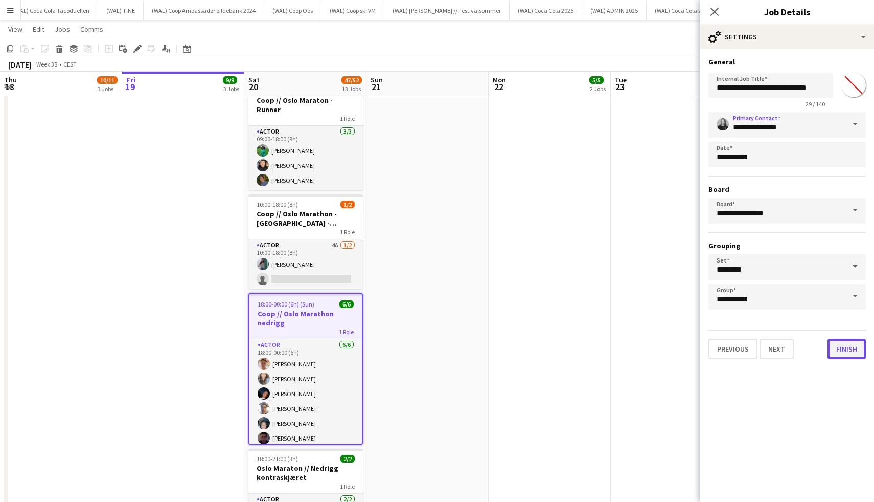
click at [855, 356] on button "Finish" at bounding box center [847, 349] width 38 height 20
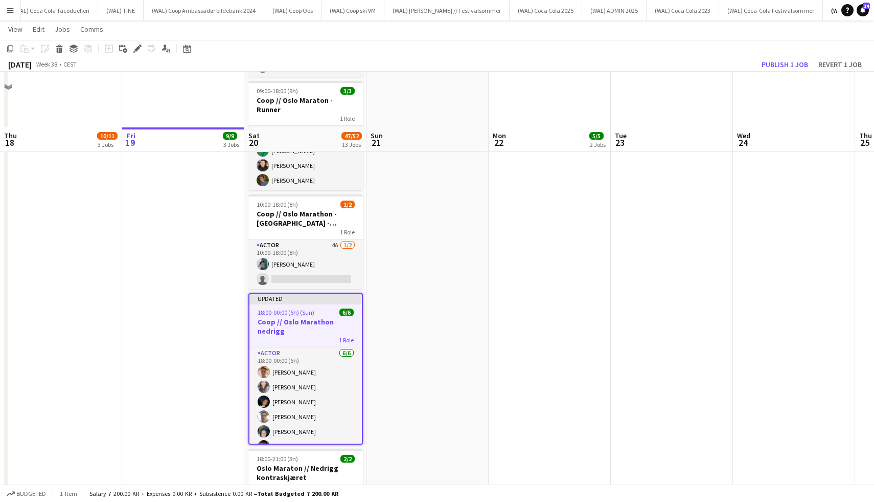
scroll to position [1230, 0]
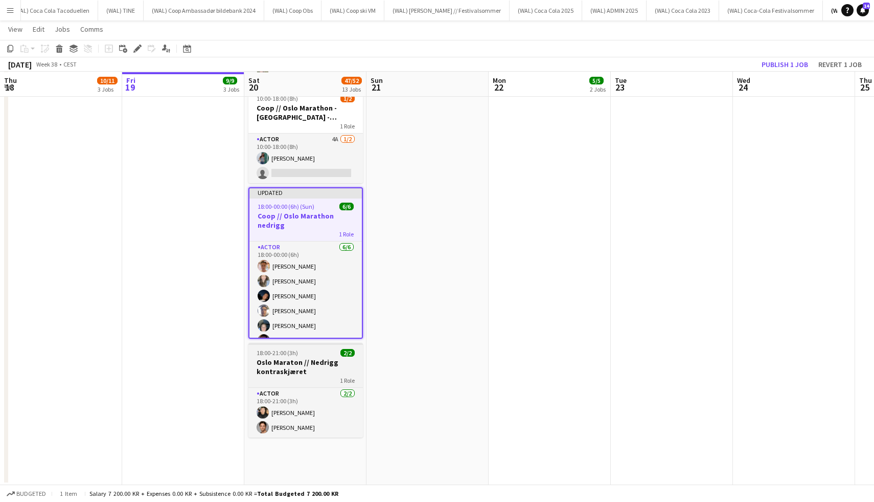
click at [289, 357] on h3 "Oslo Maraton // Nedrigg kontraskjæret" at bounding box center [306, 366] width 115 height 18
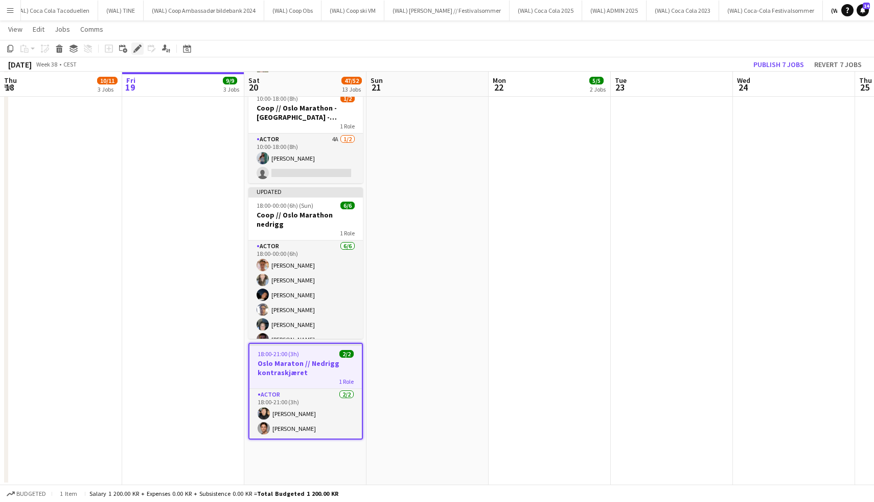
click at [134, 48] on icon "Edit" at bounding box center [137, 48] width 8 height 8
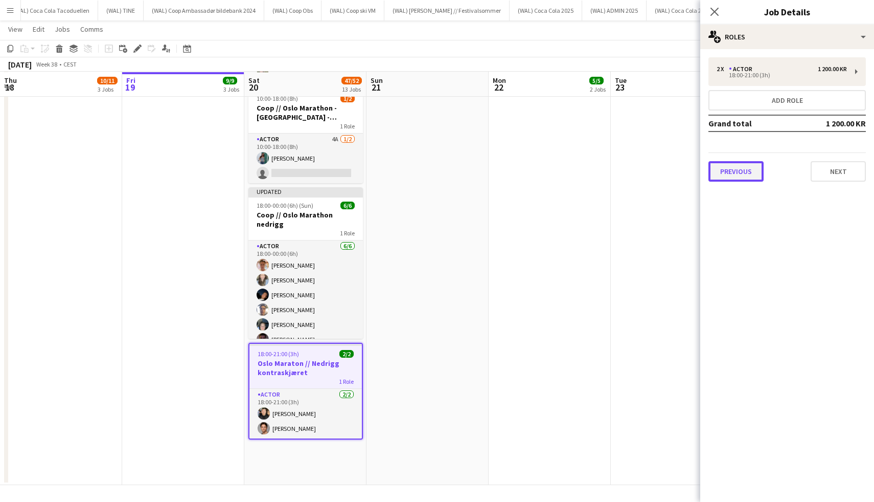
click at [741, 177] on button "Previous" at bounding box center [736, 171] width 55 height 20
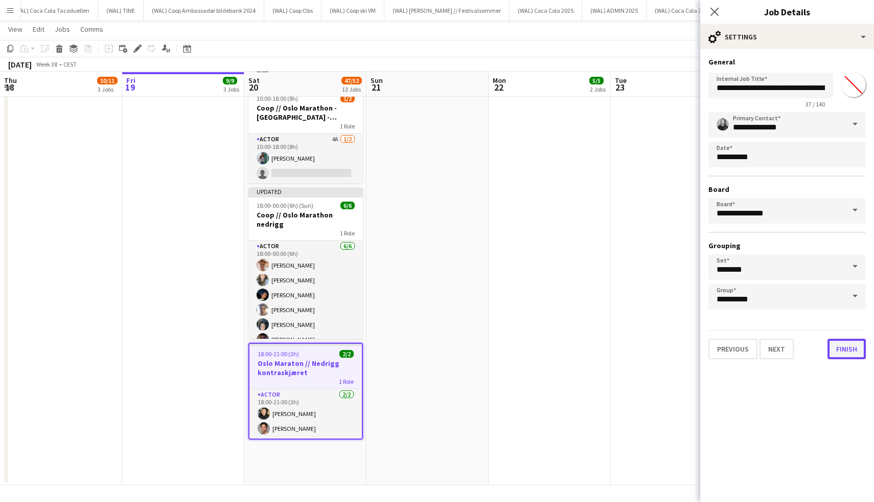
click at [849, 346] on button "Finish" at bounding box center [847, 349] width 38 height 20
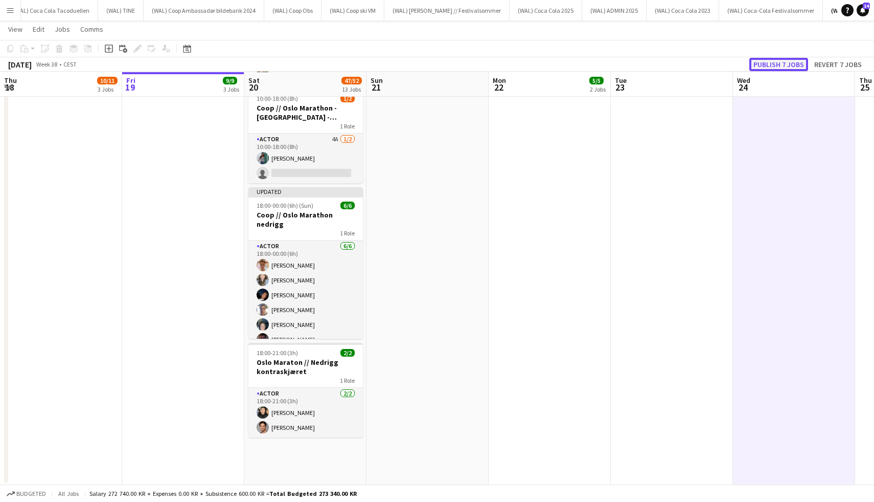
click at [777, 67] on button "Publish 7 jobs" at bounding box center [779, 64] width 59 height 13
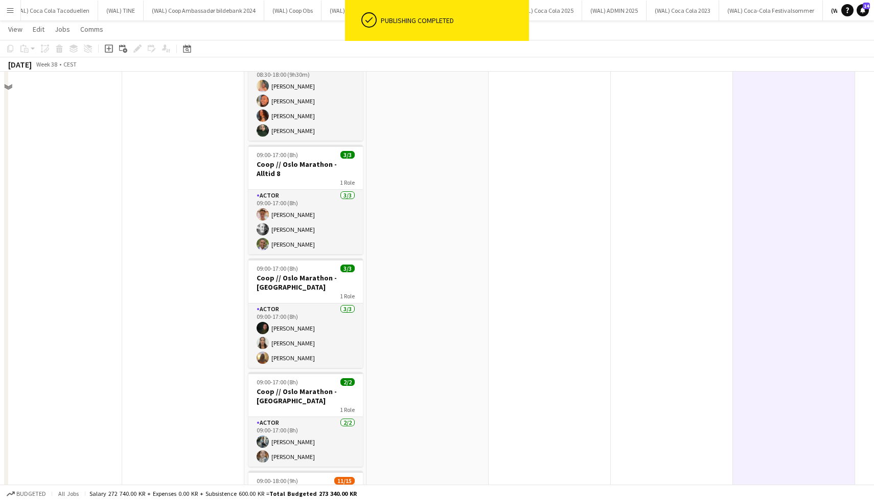
scroll to position [0, 0]
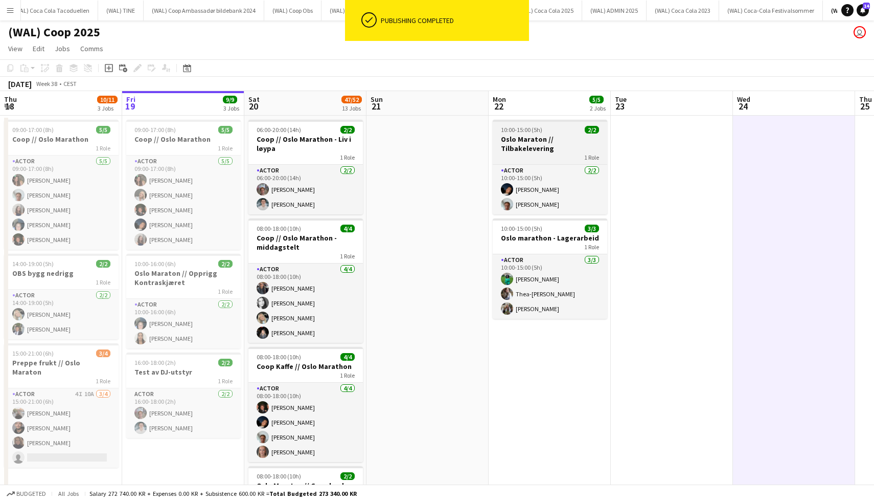
click at [542, 147] on h3 "Oslo Maraton // Tilbakelevering" at bounding box center [550, 143] width 115 height 18
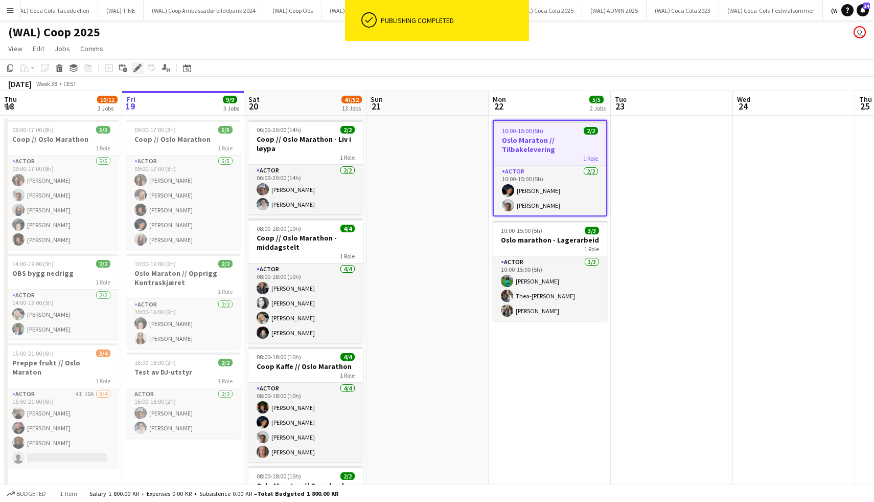
click at [139, 73] on div "Edit" at bounding box center [137, 68] width 12 height 12
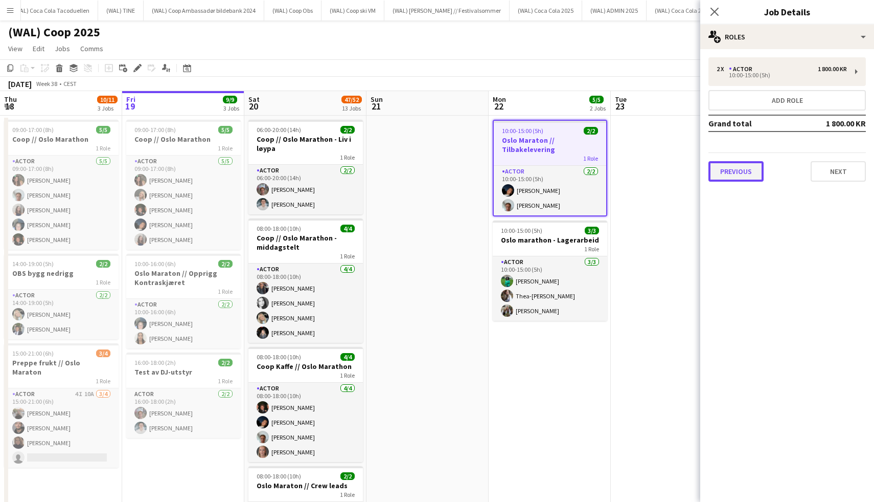
click at [740, 174] on button "Previous" at bounding box center [736, 171] width 55 height 20
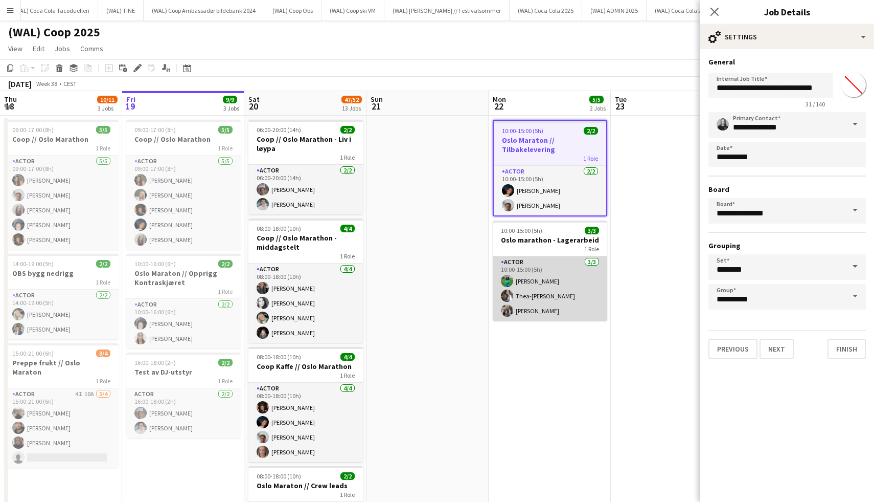
click at [541, 295] on app-card-role "Actor [DATE] 10:00-15:00 (5h) [PERSON_NAME] Thea-[PERSON_NAME]" at bounding box center [550, 288] width 115 height 64
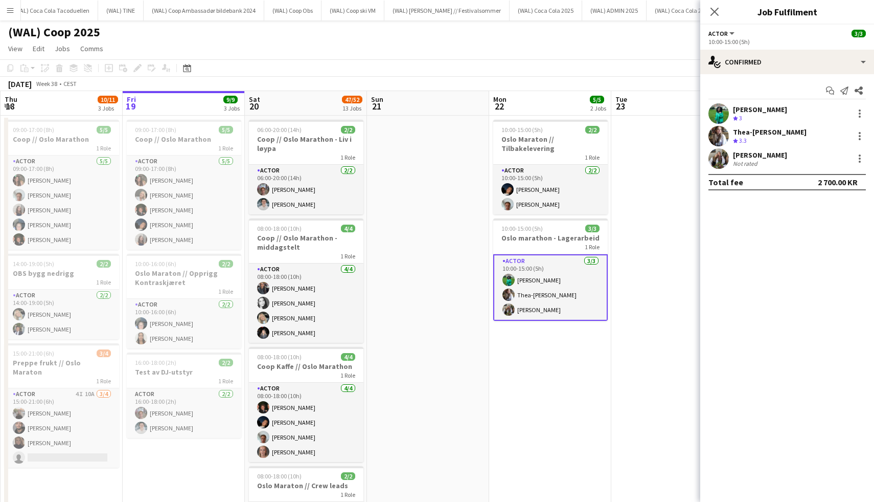
click at [535, 239] on h3 "Oslo marathon - Lagerarbeid" at bounding box center [550, 237] width 115 height 9
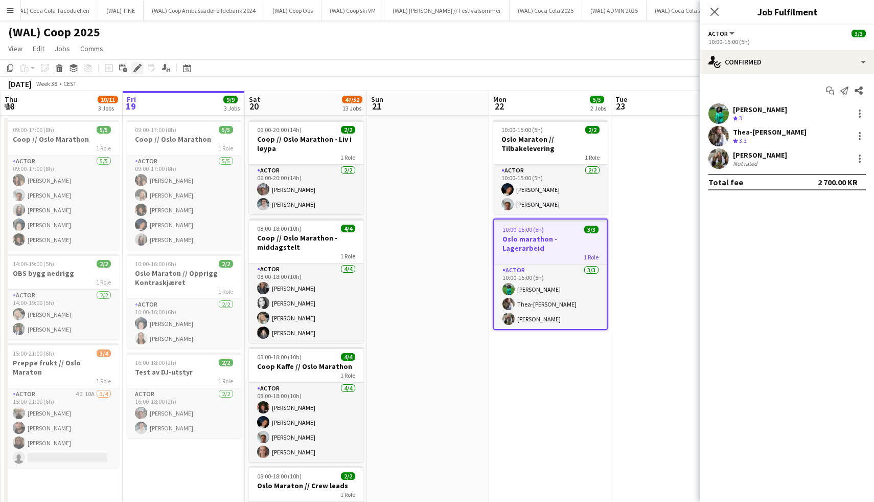
click at [139, 68] on icon "Edit" at bounding box center [137, 68] width 8 height 8
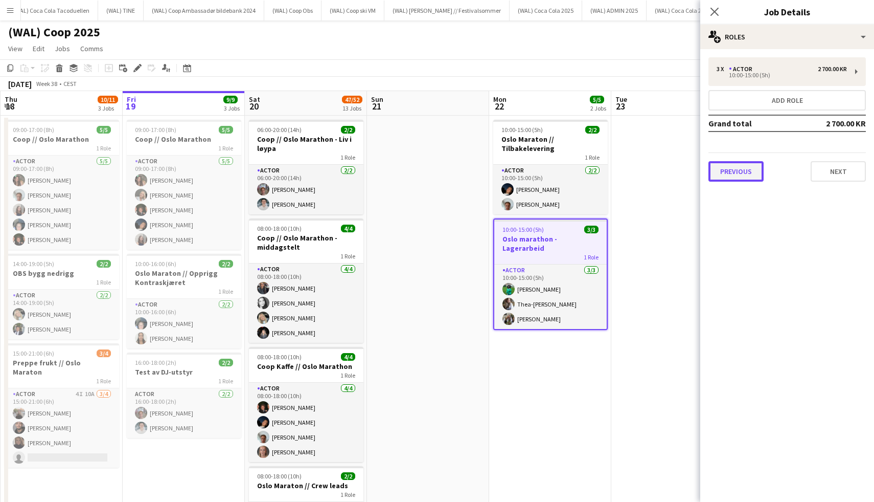
click at [737, 172] on button "Previous" at bounding box center [736, 171] width 55 height 20
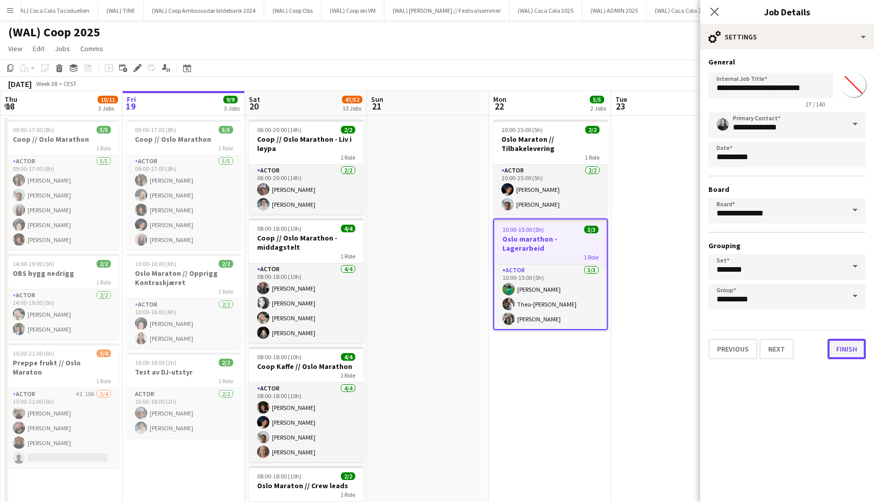
click at [837, 355] on button "Finish" at bounding box center [847, 349] width 38 height 20
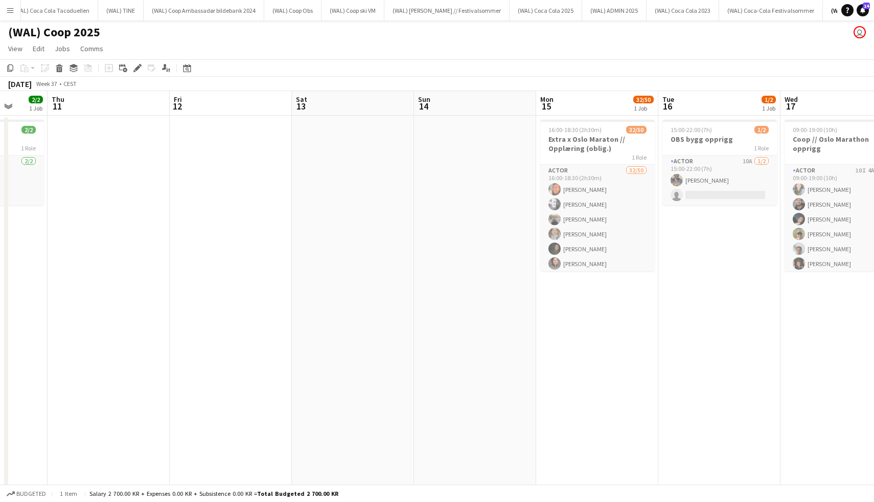
scroll to position [0, 333]
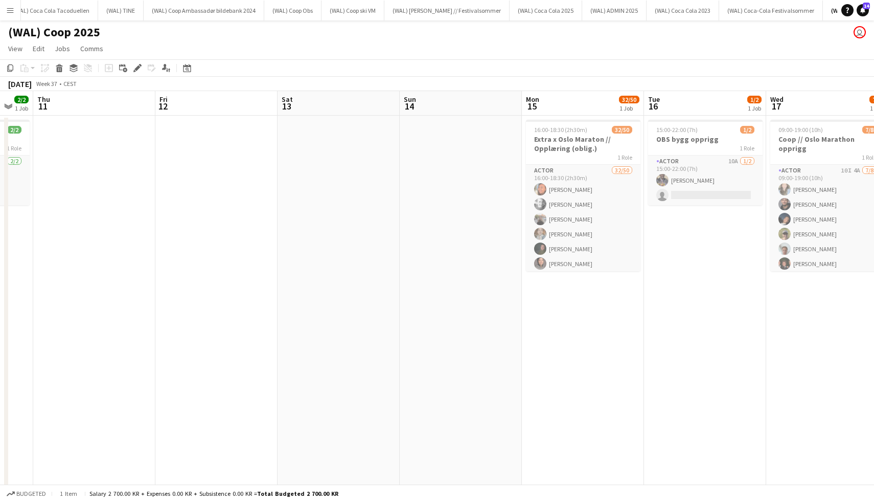
click at [874, 12] on button "Add" at bounding box center [891, 10] width 8 height 8
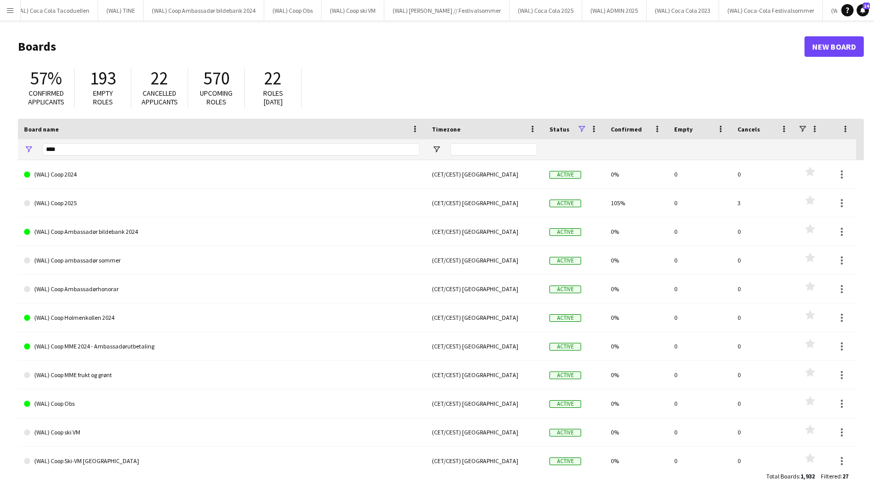
click at [246, 134] on div "Board name" at bounding box center [216, 128] width 384 height 15
drag, startPoint x: 242, startPoint y: 150, endPoint x: 0, endPoint y: 143, distance: 242.0
click at [0, 148] on main "Boards New Board 57% Confirmed applicants 193 Empty roles 22 Cancelled applican…" at bounding box center [437, 260] width 874 height 481
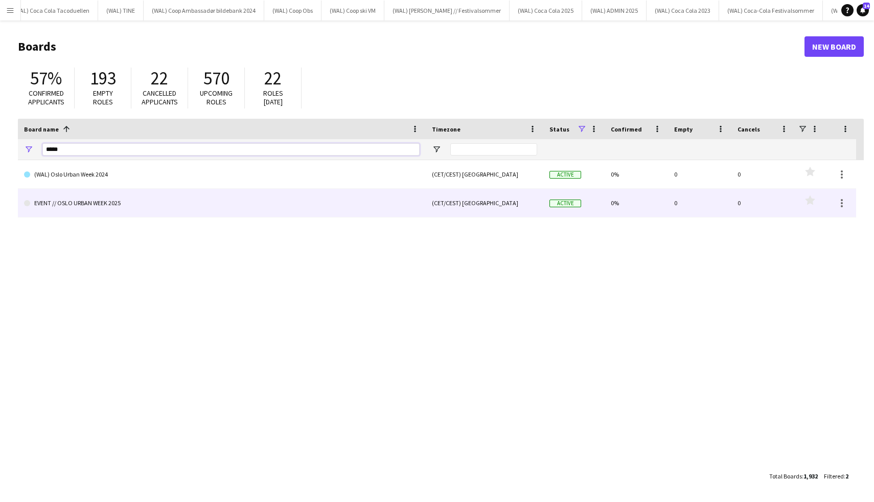
type input "*****"
click at [105, 215] on link "EVENT // OSLO URBAN WEEK 2025" at bounding box center [222, 203] width 396 height 29
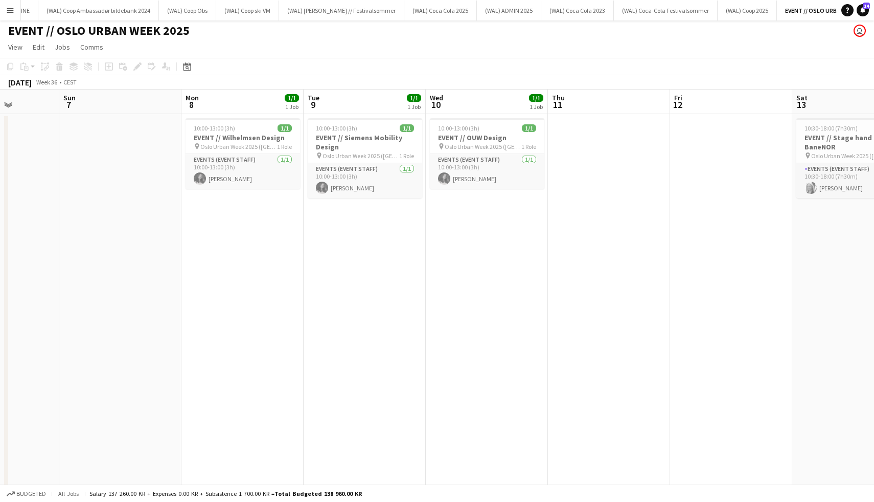
scroll to position [0, 309]
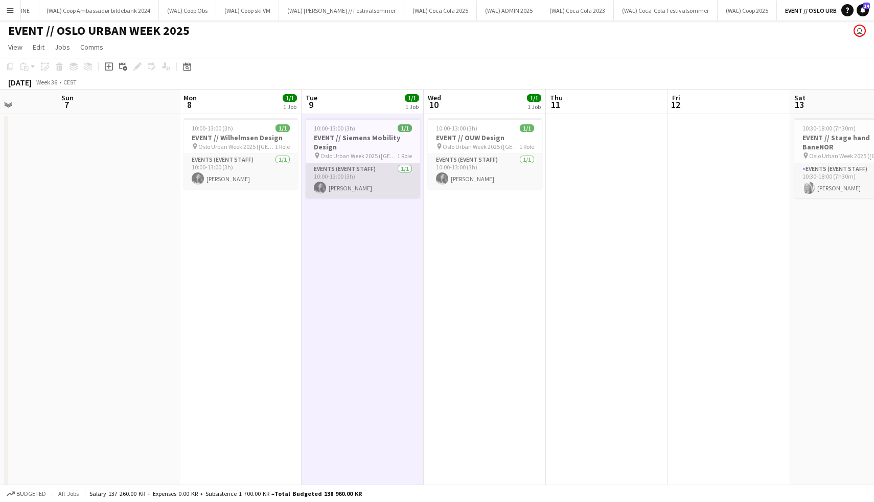
click at [353, 186] on app-card-role "Events (Event Staff) [DATE] 10:00-13:00 (3h) [PERSON_NAME]" at bounding box center [363, 180] width 115 height 35
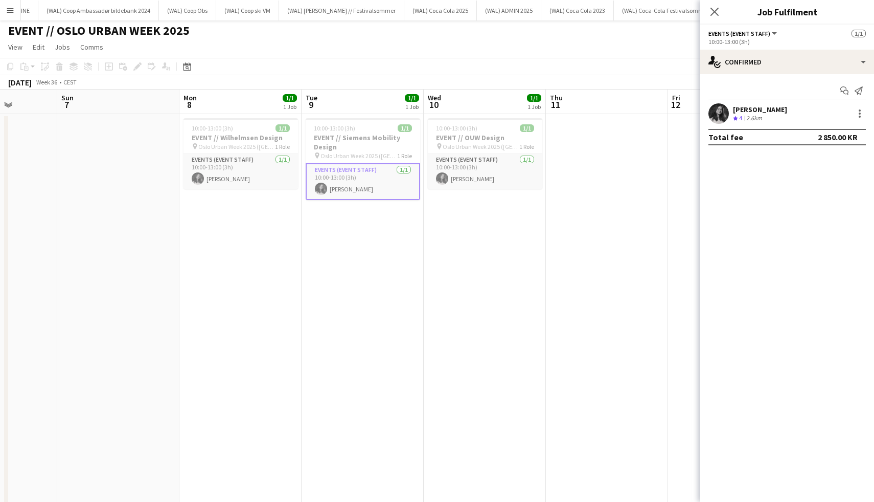
click at [724, 124] on div at bounding box center [719, 113] width 20 height 20
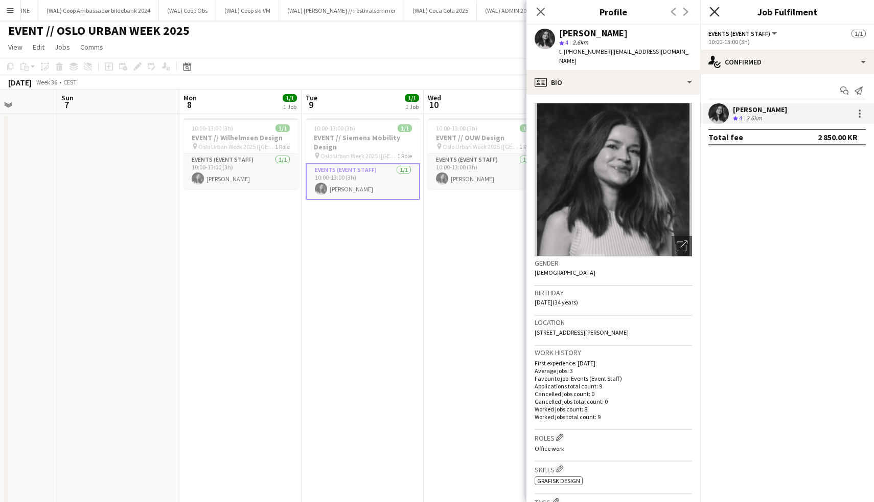
click at [718, 16] on icon "Close pop-in" at bounding box center [715, 12] width 10 height 10
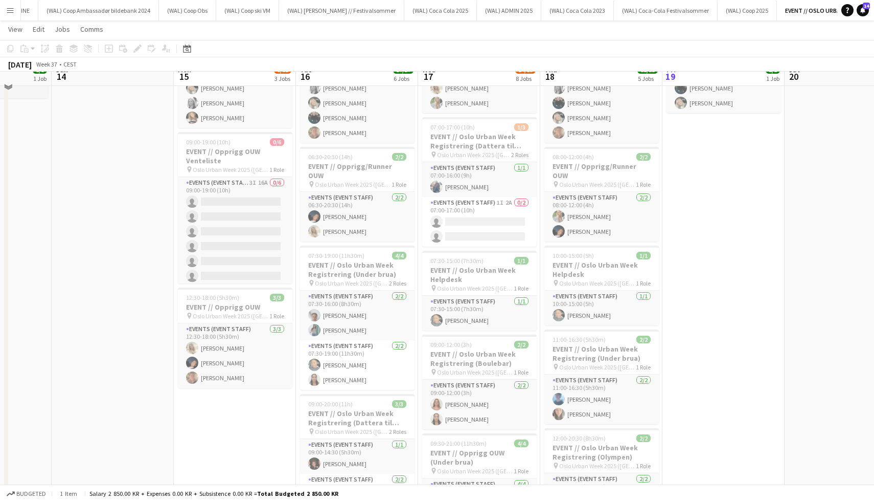
scroll to position [101, 0]
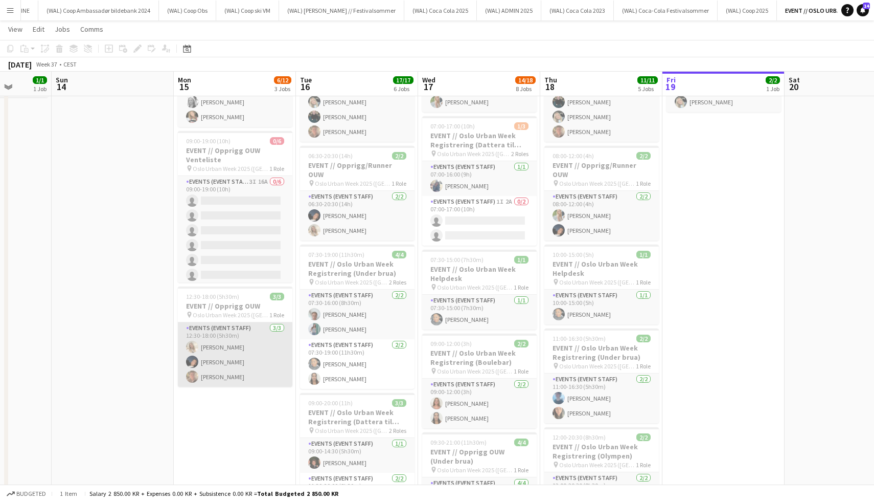
click at [222, 338] on app-card-role "Events (Event Staff) [DATE] 12:30-18:00 (5h30m) [PERSON_NAME] [PERSON_NAME] [PE…" at bounding box center [235, 354] width 115 height 64
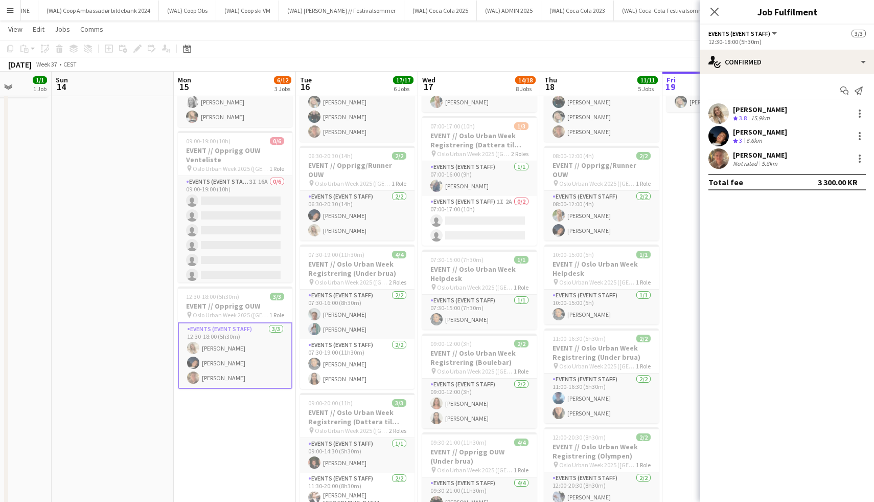
click at [755, 125] on div "[PERSON_NAME] Crew rating 3.8 15.9km [PERSON_NAME] Crew rating 3 6.6km [PERSON_…" at bounding box center [788, 135] width 174 height 65
click at [757, 137] on div "6.6km" at bounding box center [755, 141] width 20 height 9
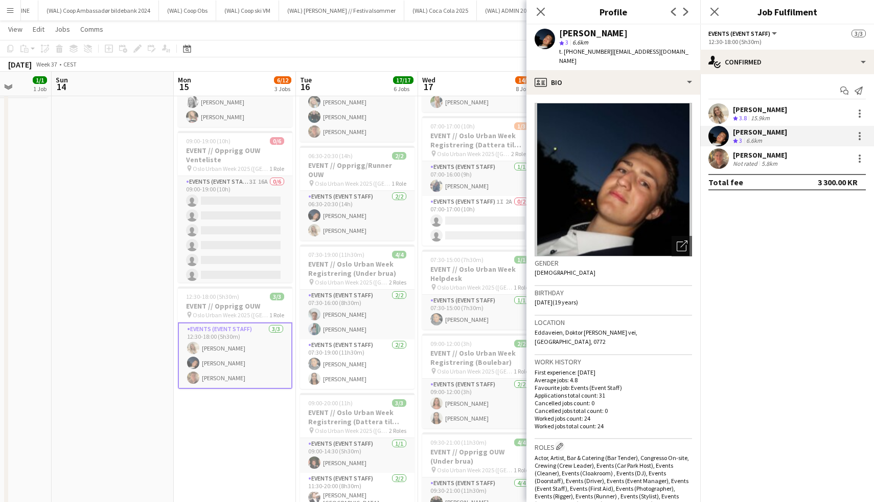
click at [720, 162] on app-user-avatar at bounding box center [719, 158] width 20 height 20
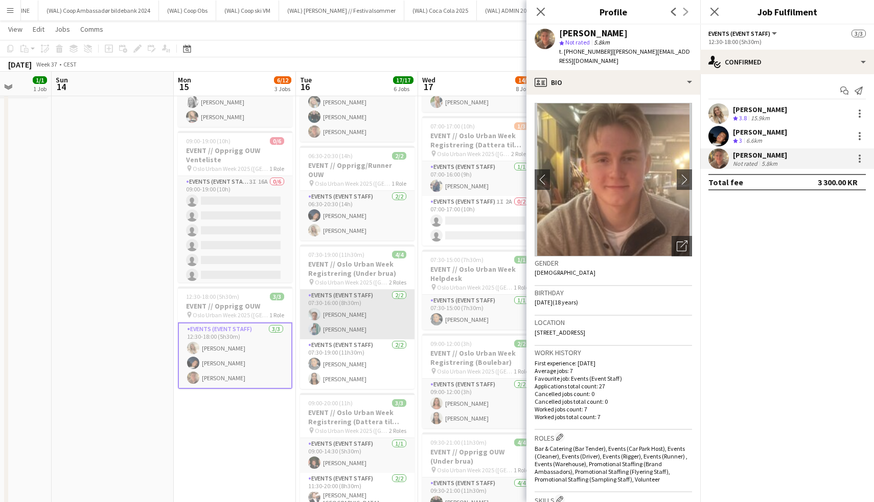
click at [327, 289] on app-card-role "Events (Event Staff) [DATE] 07:30-16:00 (8h30m) [PERSON_NAME]" at bounding box center [357, 314] width 115 height 50
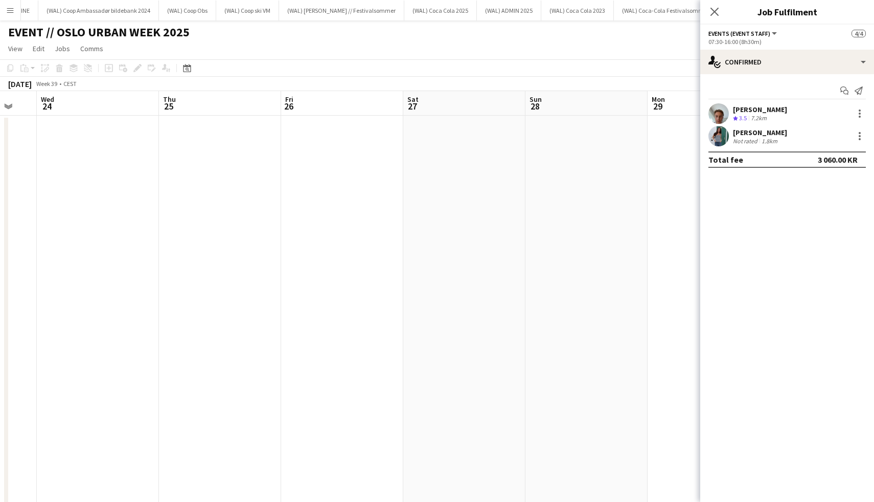
scroll to position [0, 451]
click at [718, 9] on icon "Close pop-in" at bounding box center [715, 12] width 10 height 10
